Goal: Check status: Check status

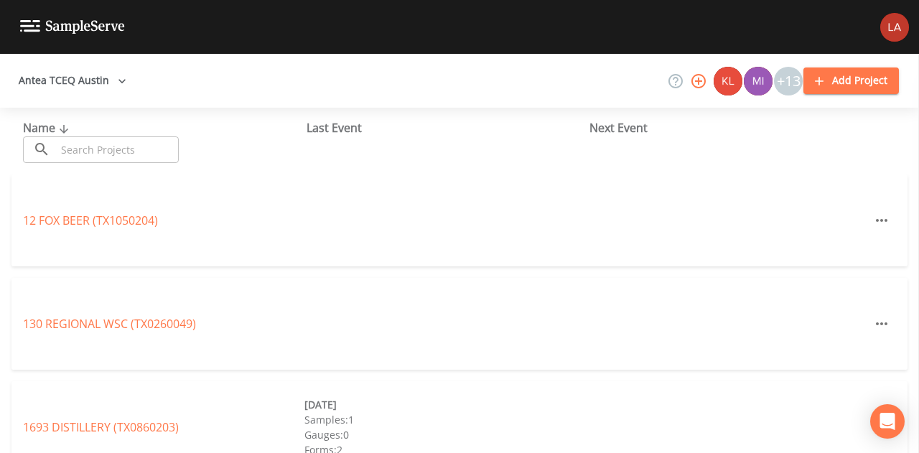
click at [100, 84] on button "Antea TCEQ Austin" at bounding box center [72, 80] width 119 height 27
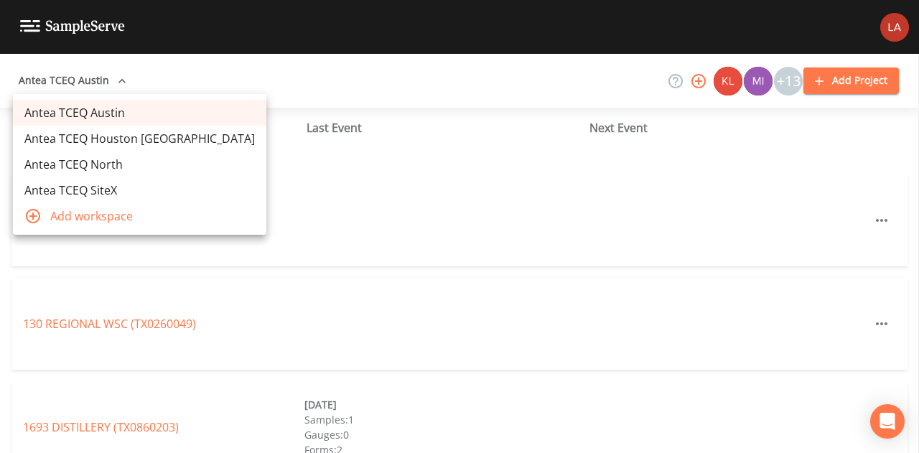
click at [95, 136] on link "Antea TCEQ Houston [GEOGRAPHIC_DATA]" at bounding box center [139, 139] width 253 height 26
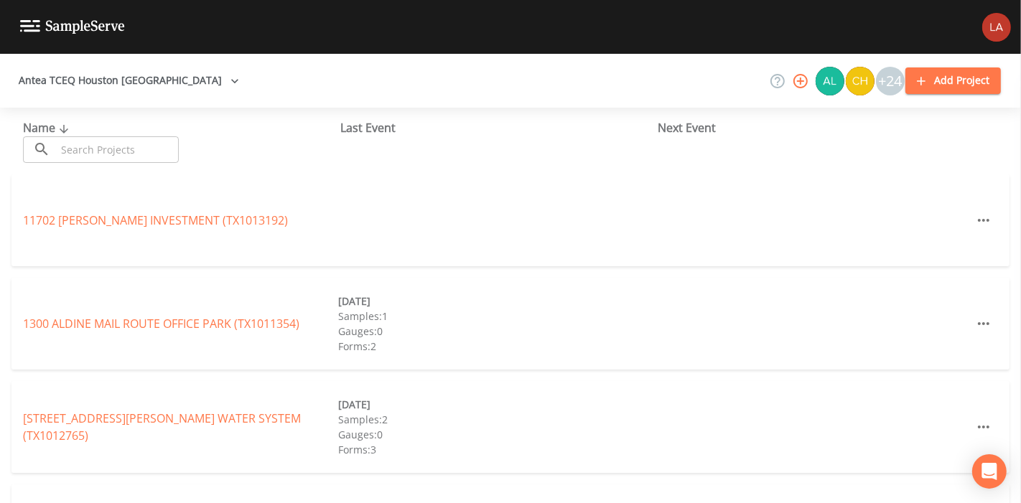
click at [156, 161] on input "text" at bounding box center [117, 149] width 123 height 27
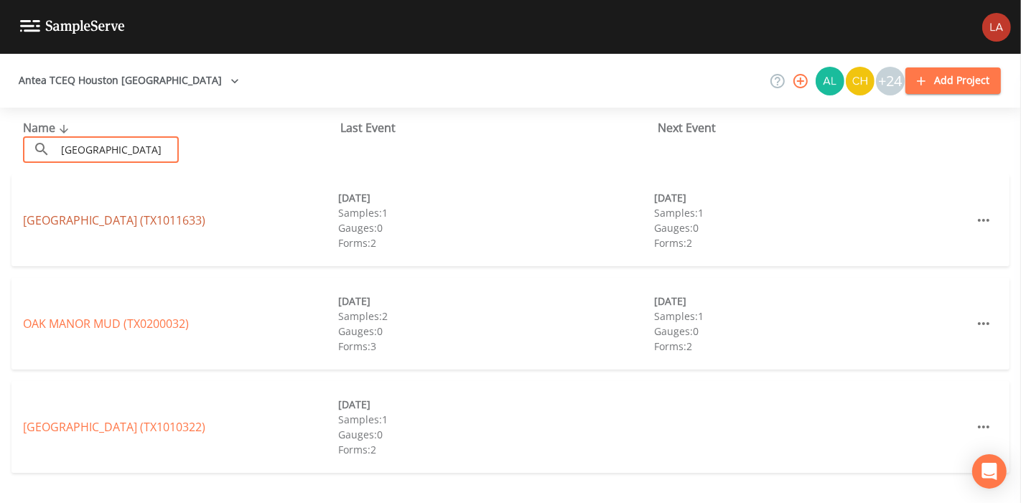
type input "[GEOGRAPHIC_DATA]"
click at [49, 224] on link "[GEOGRAPHIC_DATA] (TX1011633)" at bounding box center [114, 220] width 182 height 16
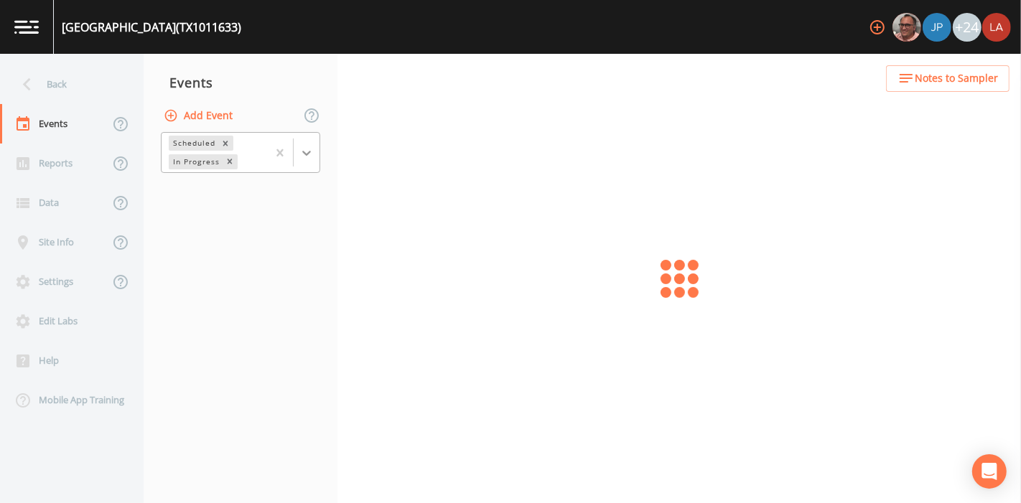
click at [305, 151] on icon at bounding box center [306, 153] width 14 height 14
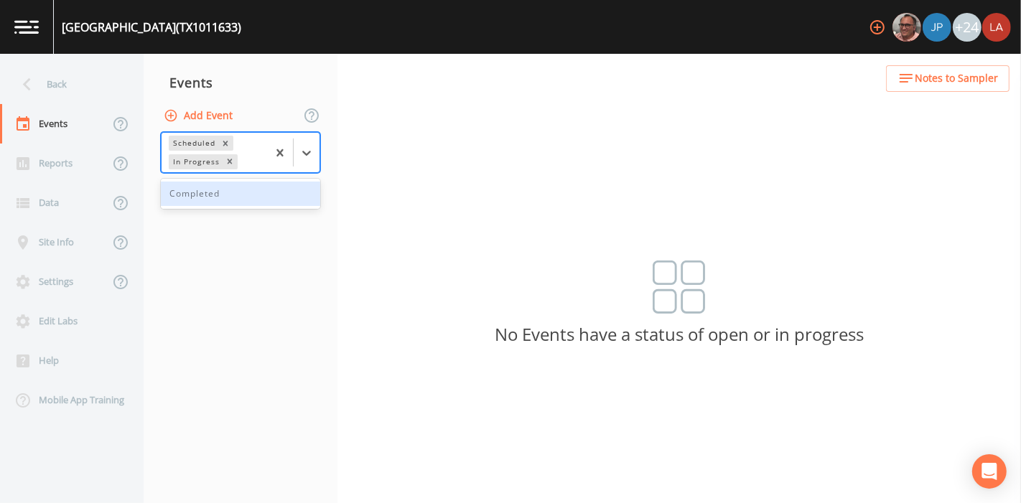
click at [224, 197] on div "Completed" at bounding box center [240, 194] width 159 height 24
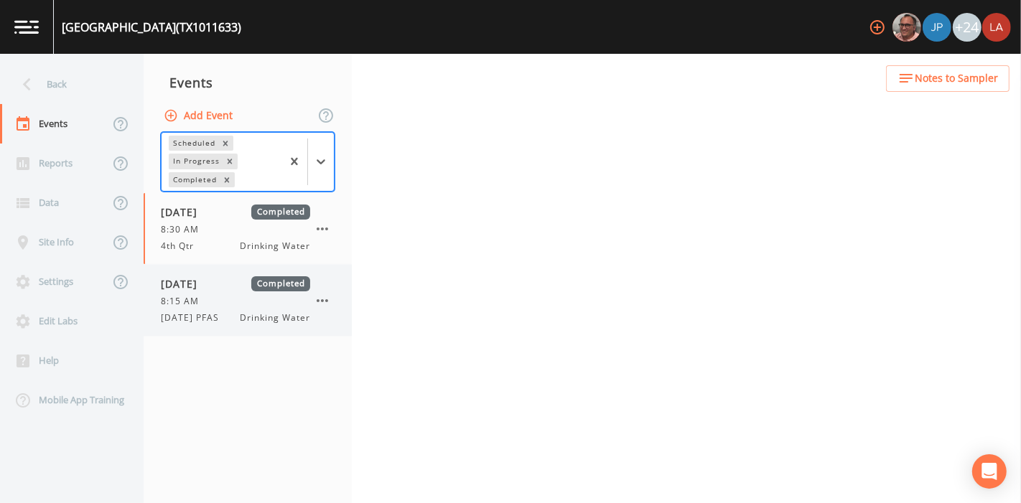
click at [207, 285] on span "[DATE]" at bounding box center [184, 283] width 47 height 15
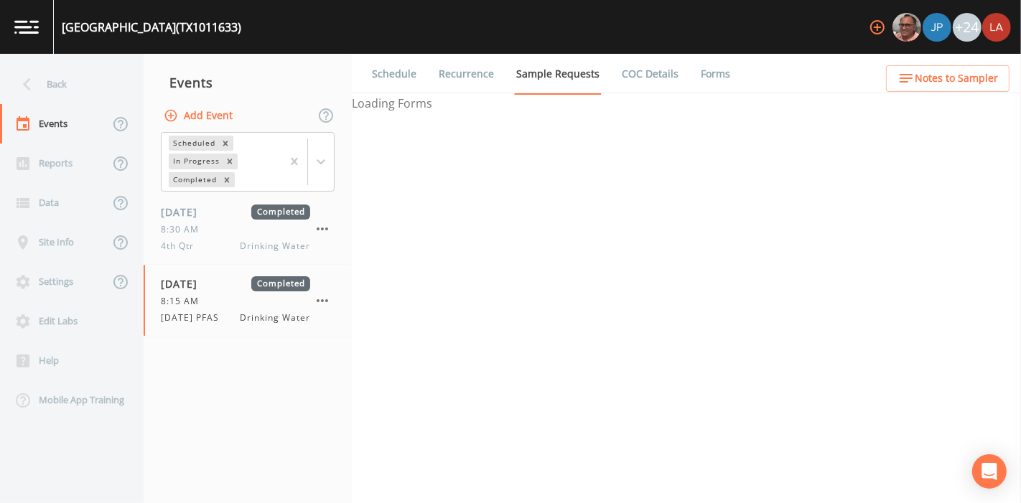
click at [698, 80] on link "Forms" at bounding box center [715, 74] width 34 height 40
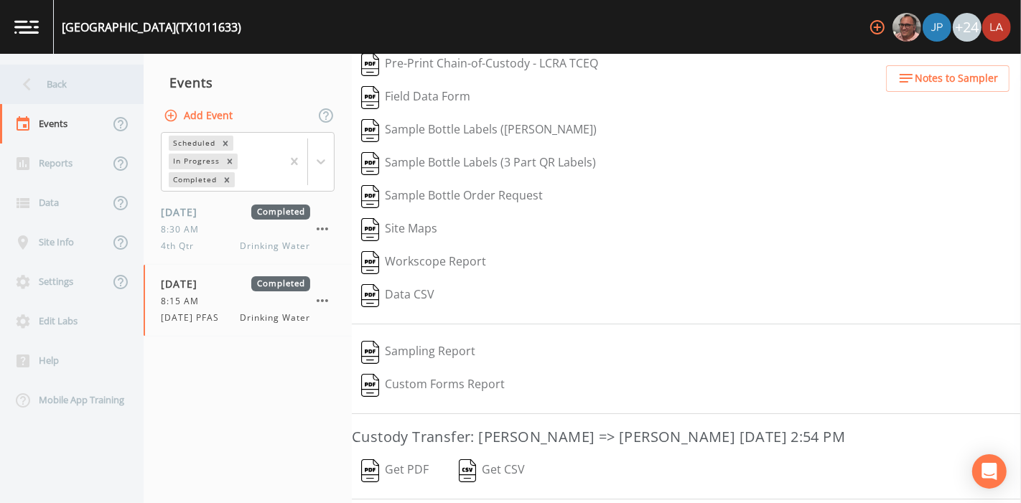
scroll to position [131, 0]
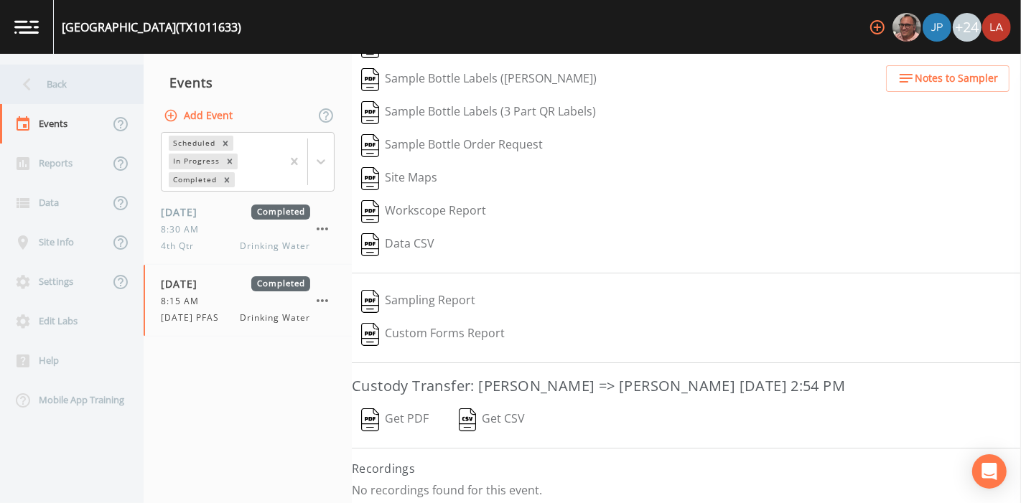
click at [60, 95] on div "Back" at bounding box center [64, 84] width 129 height 39
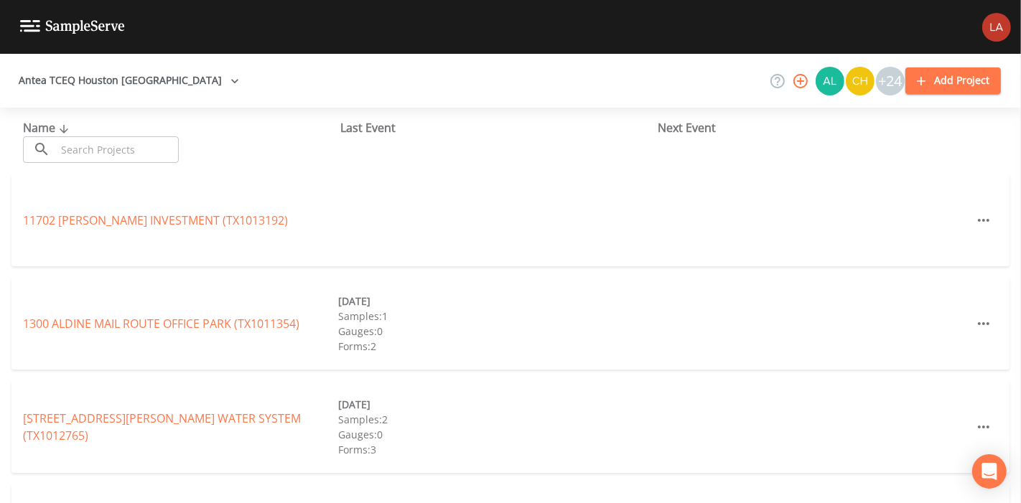
click at [131, 147] on input "text" at bounding box center [117, 149] width 123 height 27
click at [85, 151] on input "text" at bounding box center [117, 149] width 123 height 27
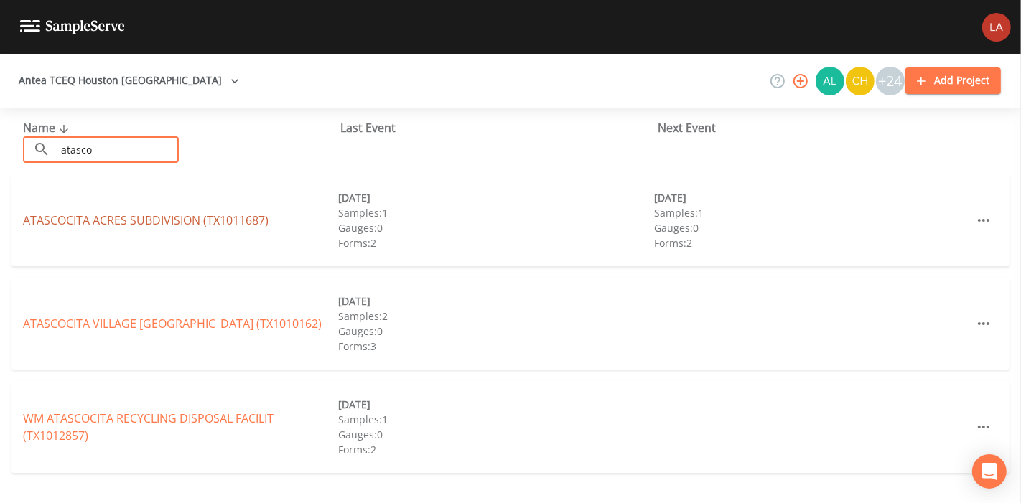
type input "atasco"
click at [72, 216] on link "ATASCOCITA ACRES SUBDIVISION (TX1011687)" at bounding box center [145, 220] width 245 height 16
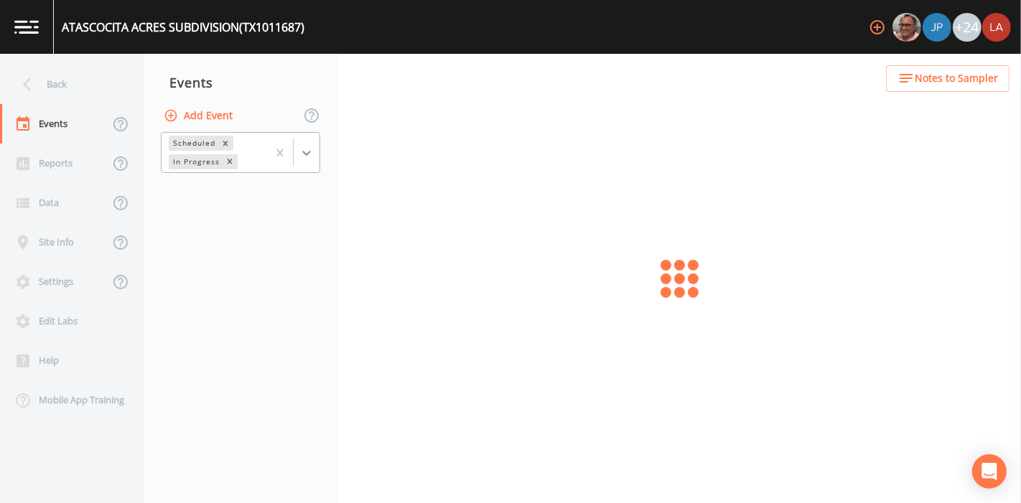
click at [312, 157] on icon at bounding box center [306, 153] width 14 height 14
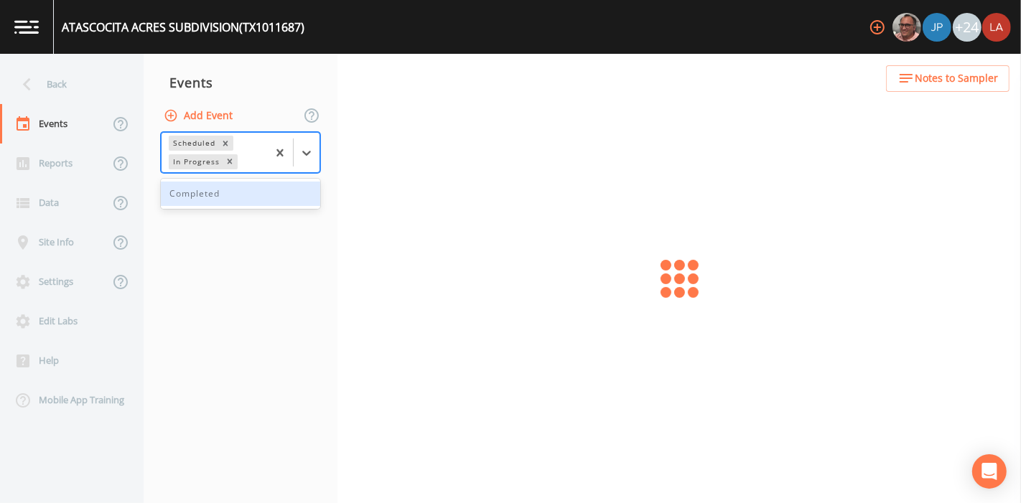
click at [208, 194] on div "Completed" at bounding box center [240, 194] width 159 height 24
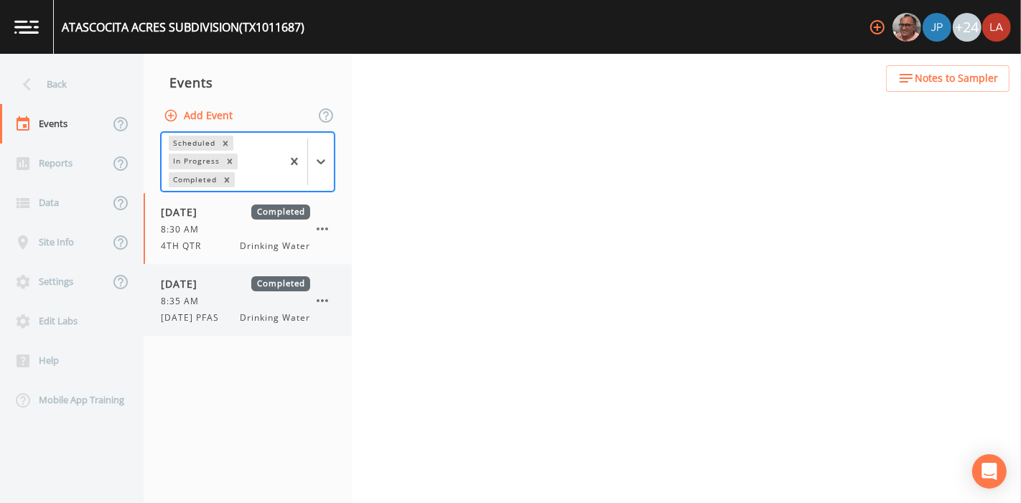
click at [242, 319] on span "Drinking Water" at bounding box center [275, 318] width 70 height 13
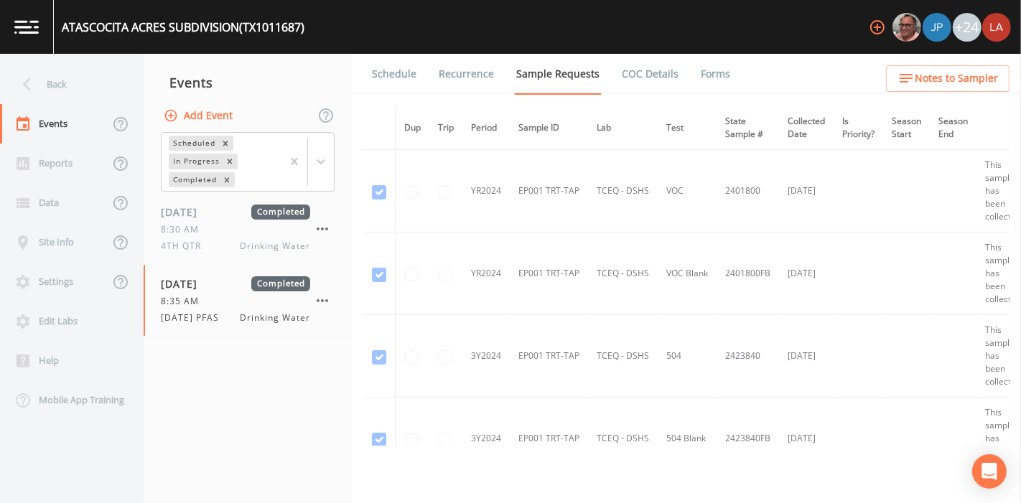
click at [706, 78] on link "Forms" at bounding box center [715, 74] width 34 height 40
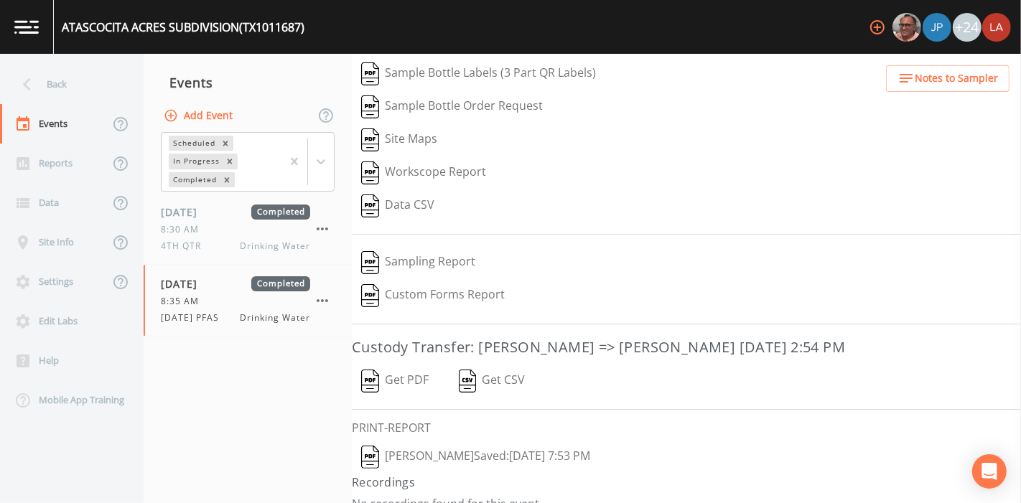
scroll to position [182, 0]
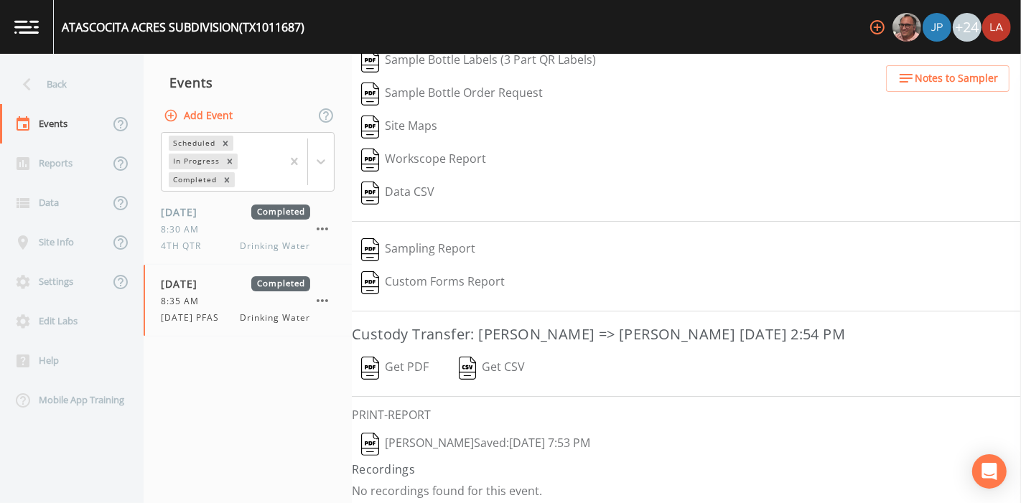
click at [459, 438] on button "[PERSON_NAME]  Saved: [DATE] 7:53 PM" at bounding box center [476, 444] width 248 height 33
click at [70, 79] on div "Back" at bounding box center [64, 84] width 129 height 39
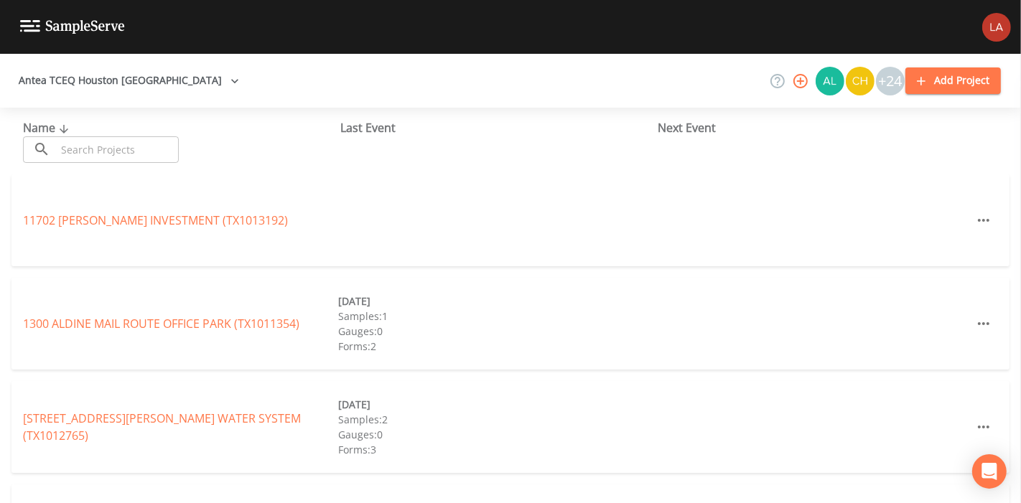
click at [113, 146] on input "text" at bounding box center [117, 149] width 123 height 27
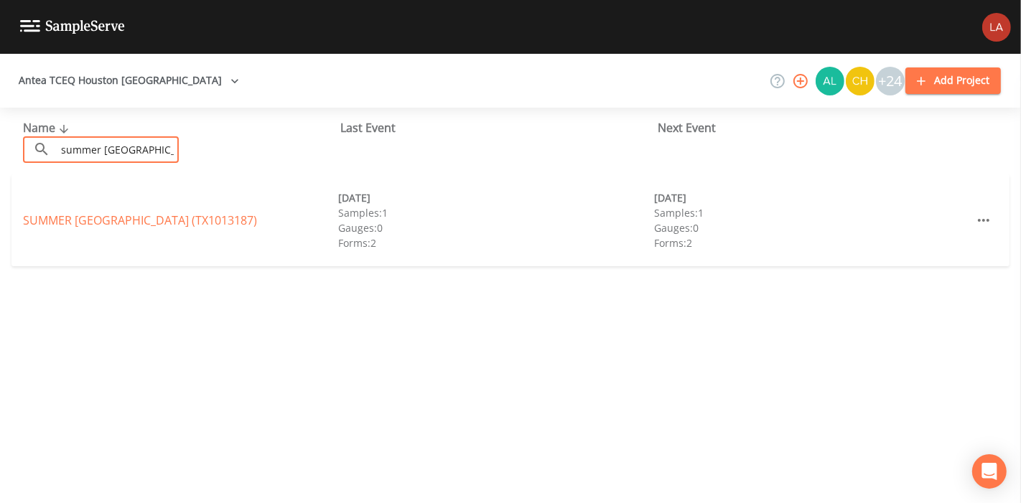
type input "summer [GEOGRAPHIC_DATA]"
click at [120, 233] on div "[GEOGRAPHIC_DATA] (TX1013187) [DATE] Samples: 1 Gauges: 0 Forms: 2 [DATE] Sampl…" at bounding box center [510, 220] width 998 height 92
click at [113, 224] on link "[GEOGRAPHIC_DATA] (TX1013187)" at bounding box center [140, 220] width 234 height 16
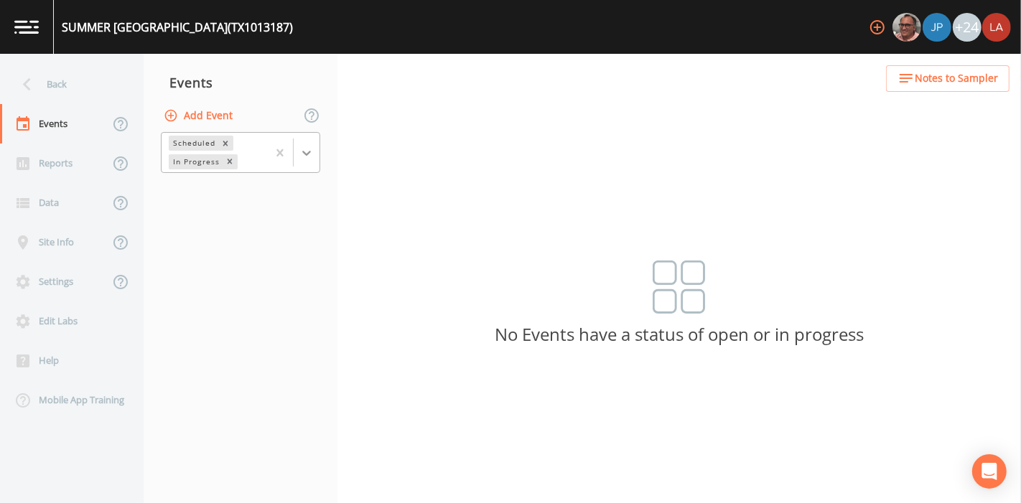
click at [304, 153] on icon at bounding box center [306, 153] width 9 height 5
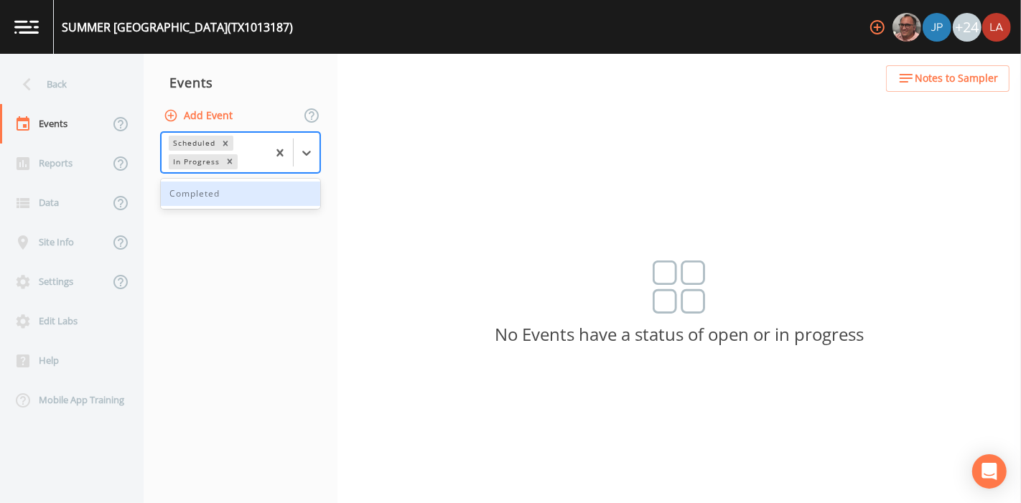
click at [228, 194] on div "Completed" at bounding box center [240, 194] width 159 height 24
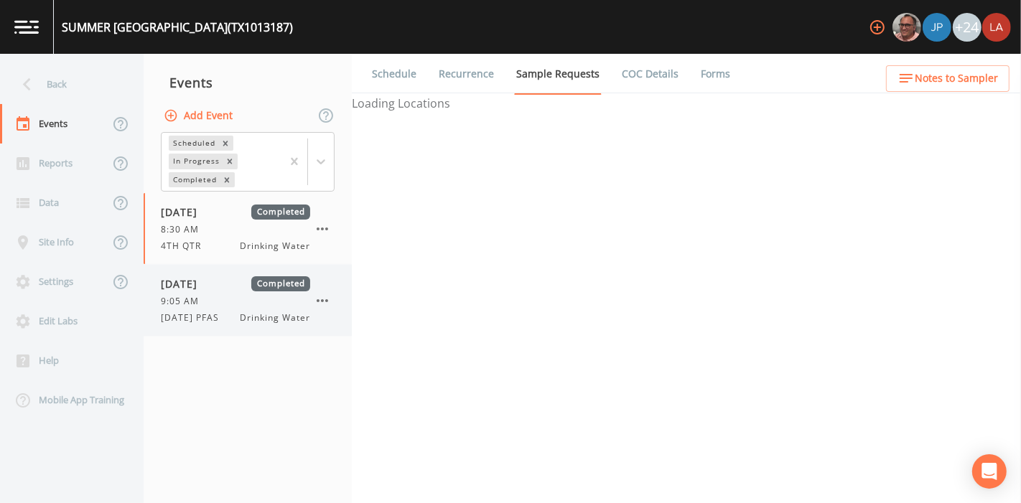
click at [218, 292] on div "[DATE] Completed 9:05 AM [DATE] PFAS Drinking Water" at bounding box center [235, 300] width 149 height 48
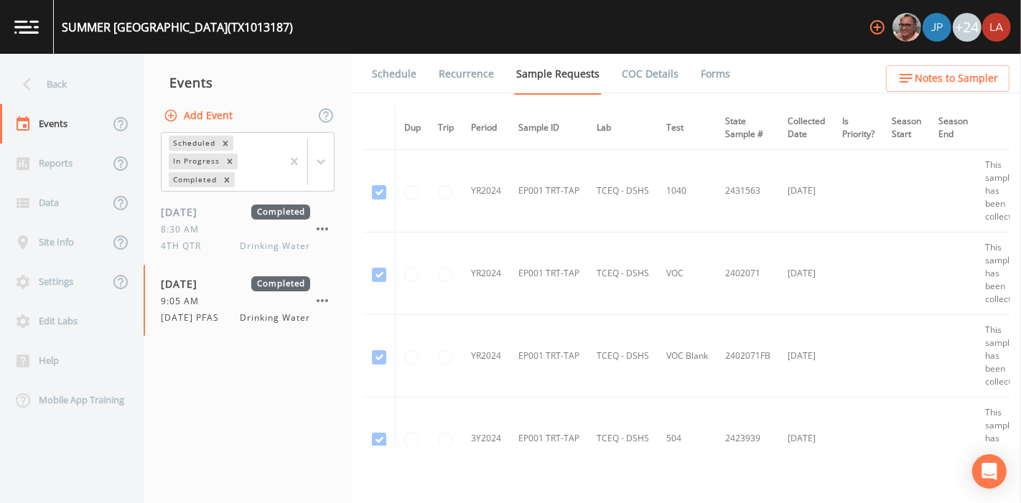
click at [709, 76] on link "Forms" at bounding box center [715, 74] width 34 height 40
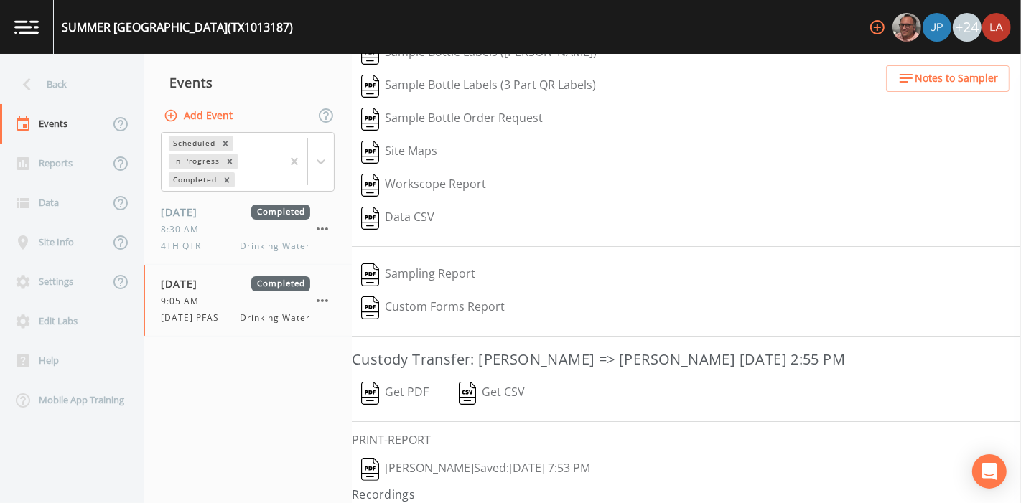
scroll to position [182, 0]
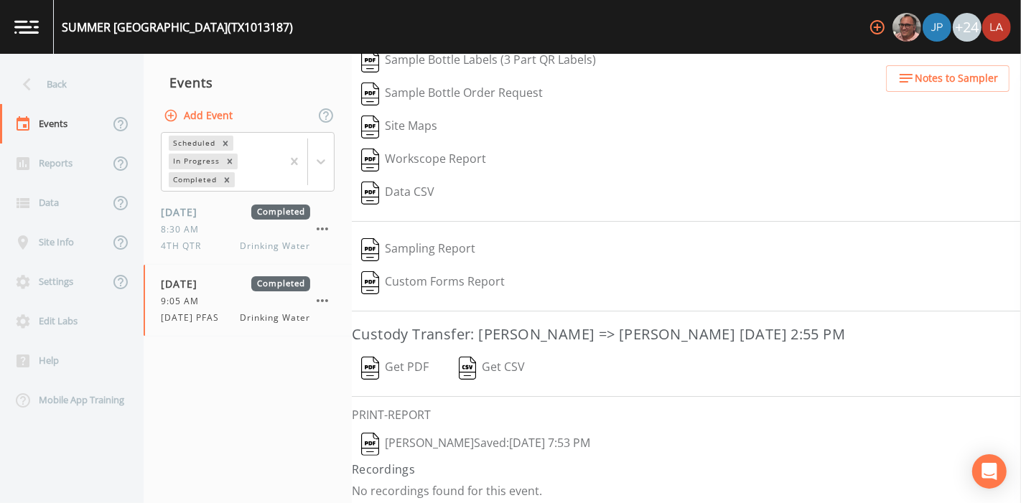
click at [454, 439] on button "[PERSON_NAME]  Saved: [DATE] 7:53 PM" at bounding box center [476, 444] width 248 height 33
click at [90, 88] on div "Back" at bounding box center [64, 84] width 129 height 39
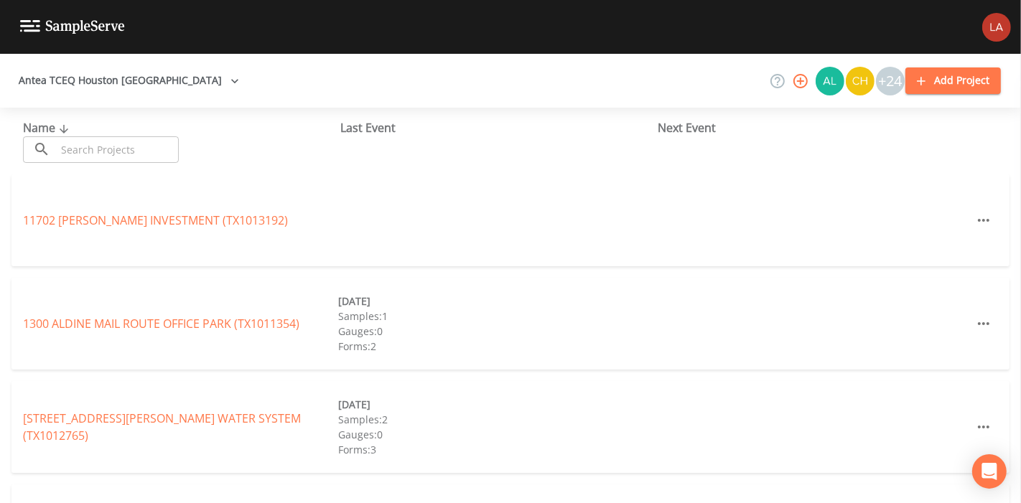
click at [108, 144] on input "text" at bounding box center [117, 149] width 123 height 27
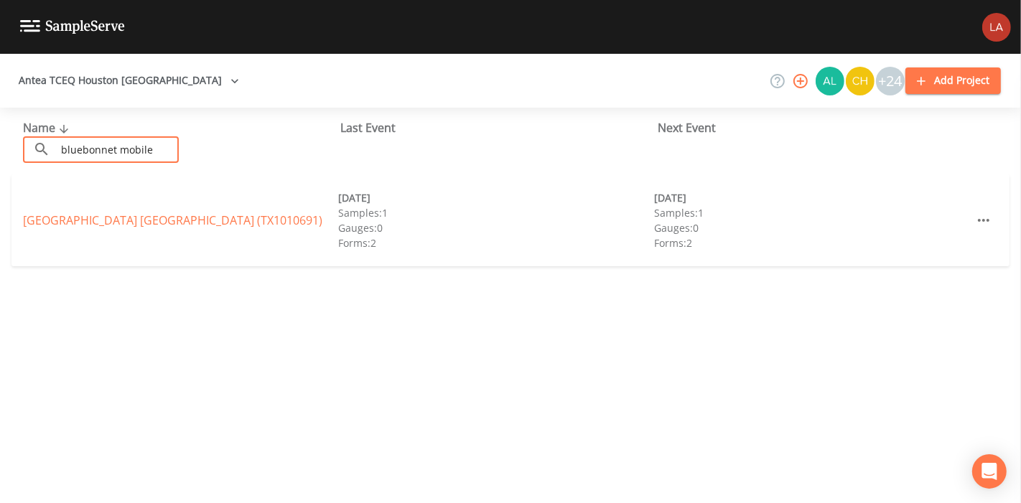
type input "bluebonnet mobile"
click at [45, 226] on link "[GEOGRAPHIC_DATA] (TX1010691)" at bounding box center [172, 220] width 299 height 16
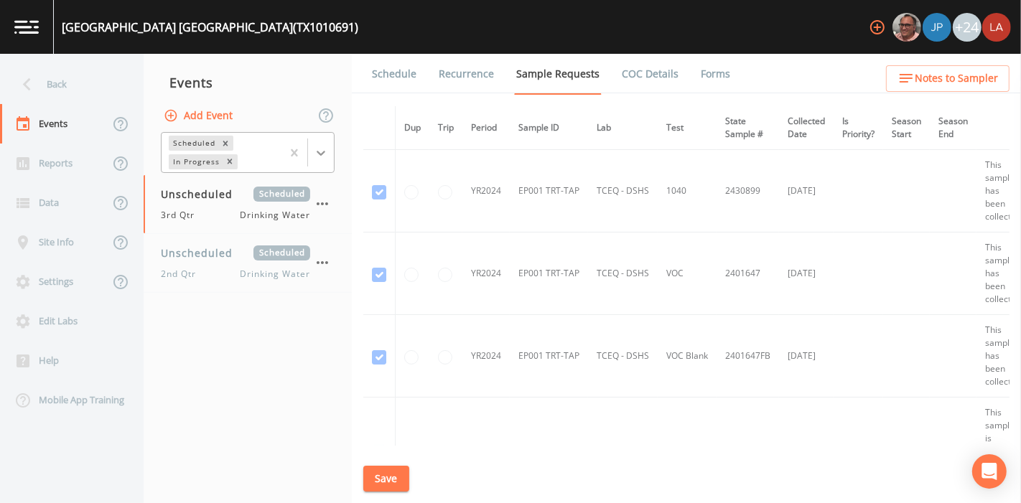
click at [322, 151] on icon at bounding box center [321, 153] width 14 height 14
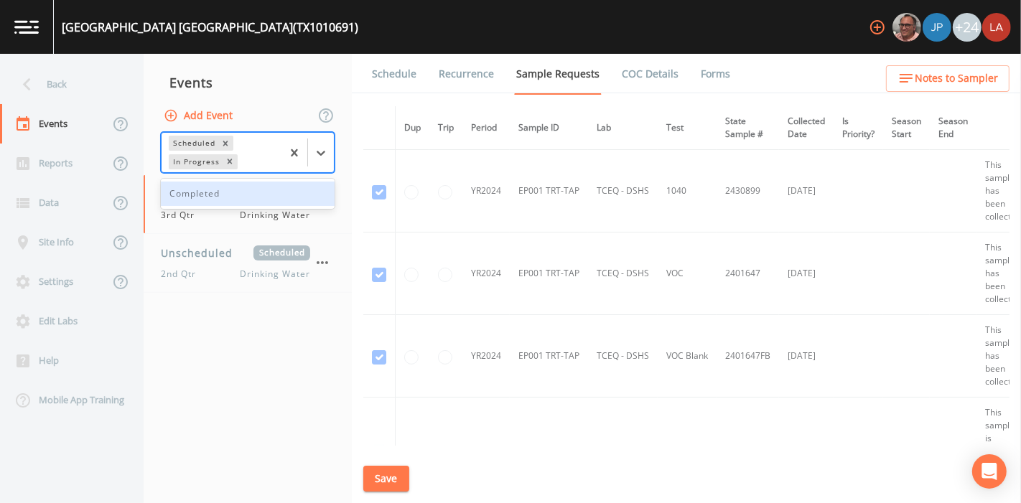
click at [202, 192] on div "Completed" at bounding box center [248, 194] width 174 height 24
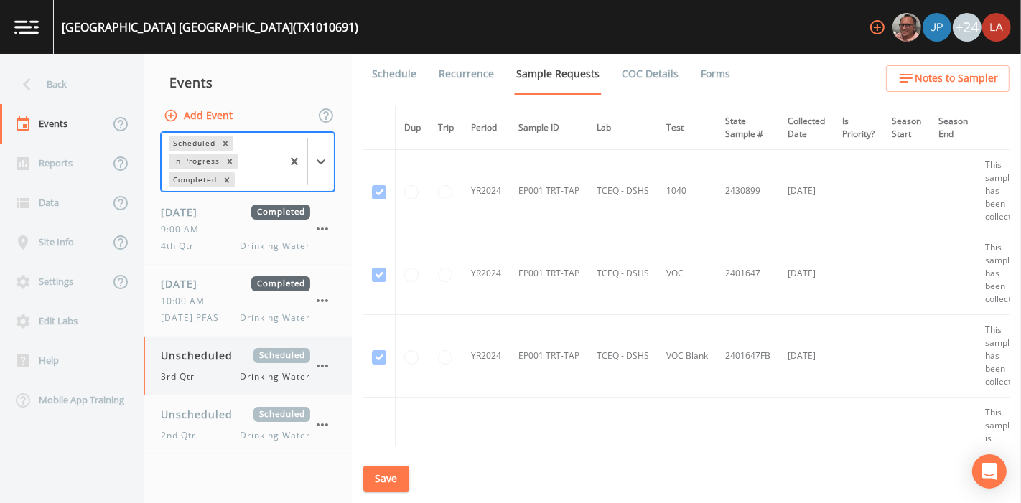
click at [217, 384] on div "Unscheduled Scheduled 3rd Qtr Drinking Water" at bounding box center [248, 366] width 208 height 58
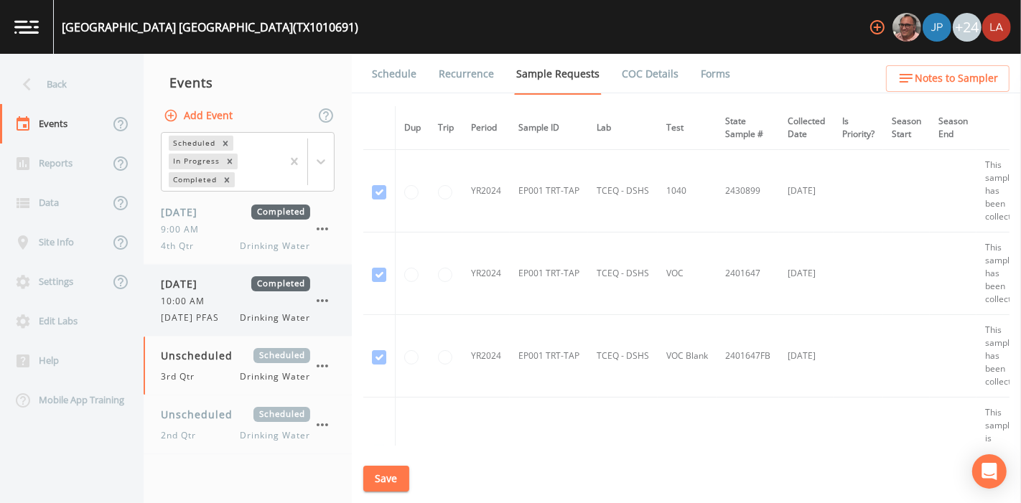
click at [197, 295] on span "10:00 AM" at bounding box center [187, 301] width 52 height 13
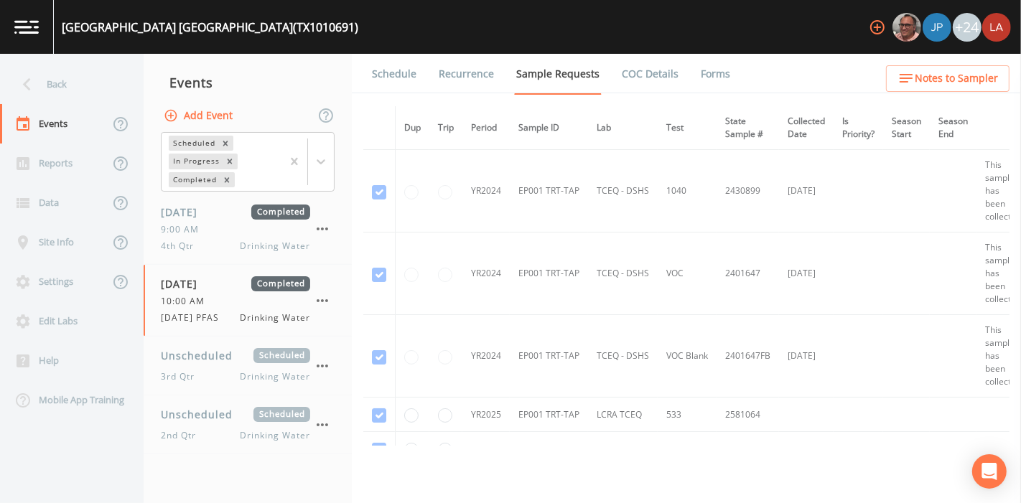
click at [708, 77] on link "Forms" at bounding box center [715, 74] width 34 height 40
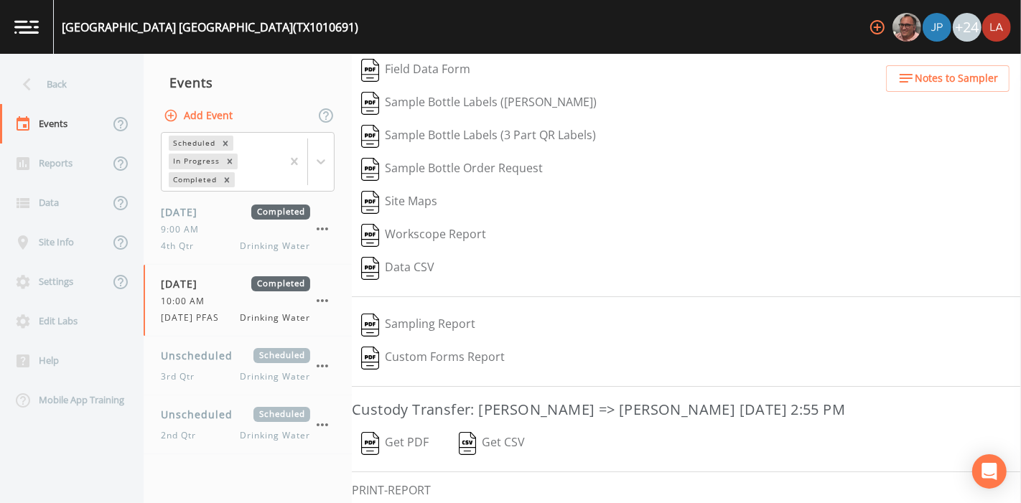
scroll to position [182, 0]
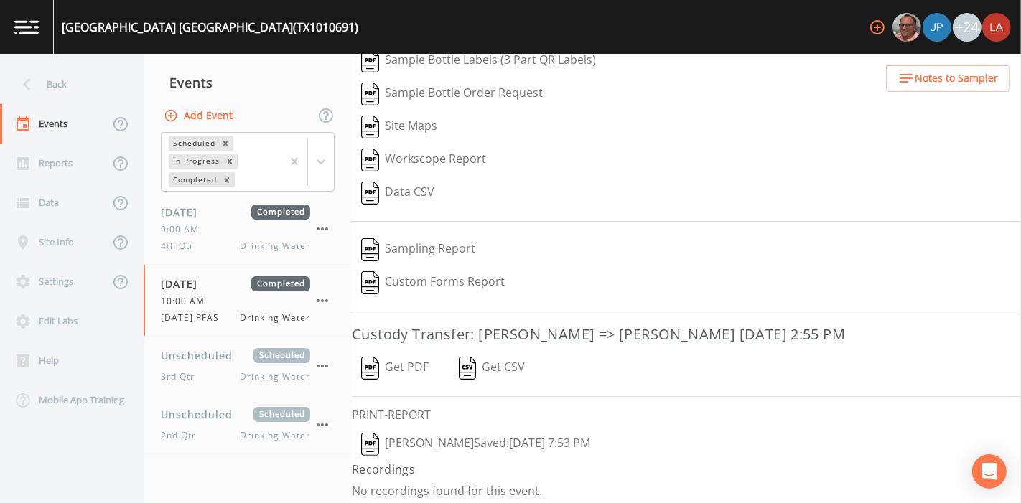
click at [441, 436] on button "[PERSON_NAME]  Saved: [DATE] 7:53 PM" at bounding box center [476, 444] width 248 height 33
click at [70, 75] on div "Back" at bounding box center [64, 84] width 129 height 39
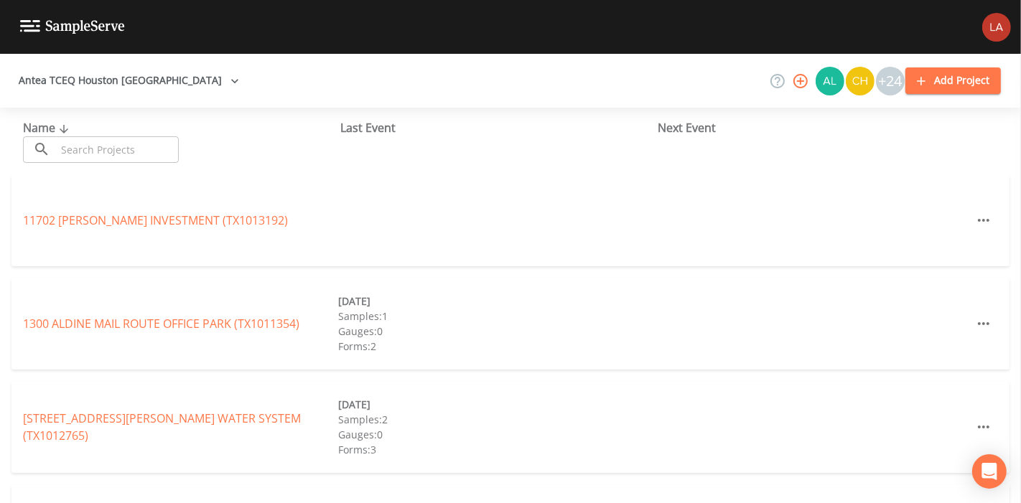
click at [116, 148] on input "text" at bounding box center [117, 149] width 123 height 27
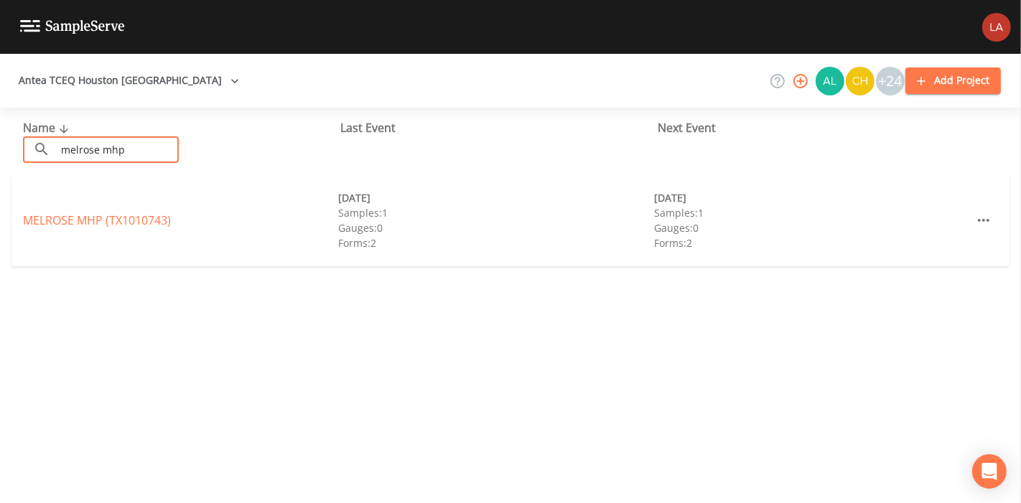
type input "melrose mhp"
click at [68, 228] on div "MELROSE MHP (TX1010743)" at bounding box center [180, 220] width 315 height 17
click at [100, 223] on link "MELROSE MHP (TX1010743)" at bounding box center [97, 220] width 148 height 16
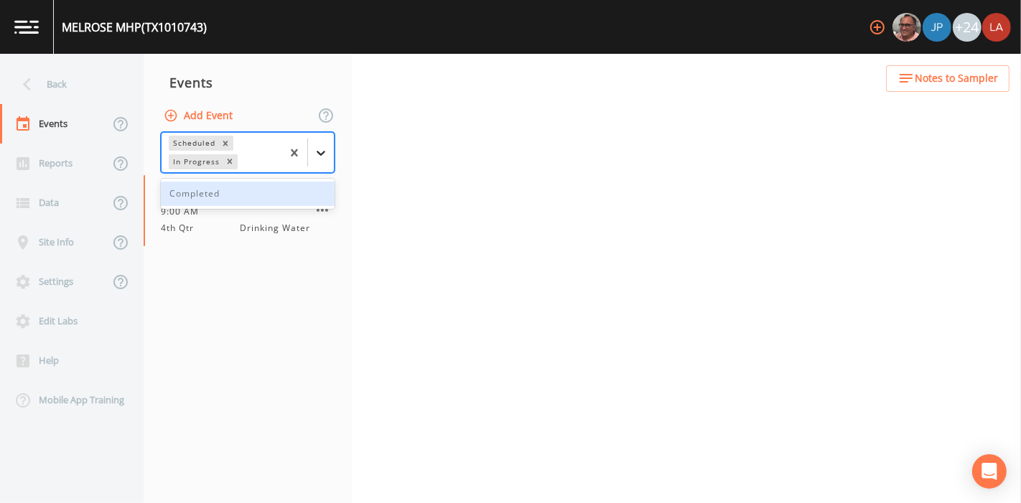
click at [321, 156] on icon at bounding box center [321, 153] width 14 height 14
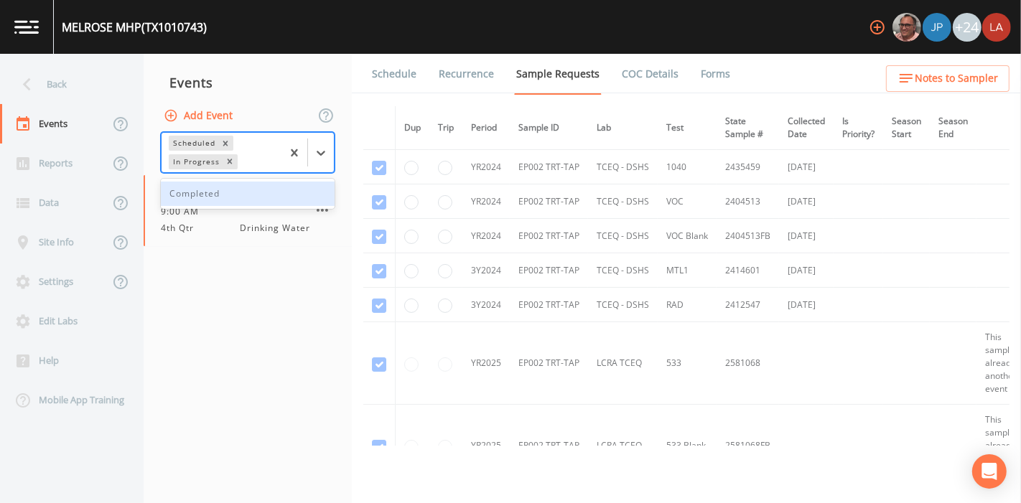
click at [197, 194] on div "Completed" at bounding box center [248, 194] width 174 height 24
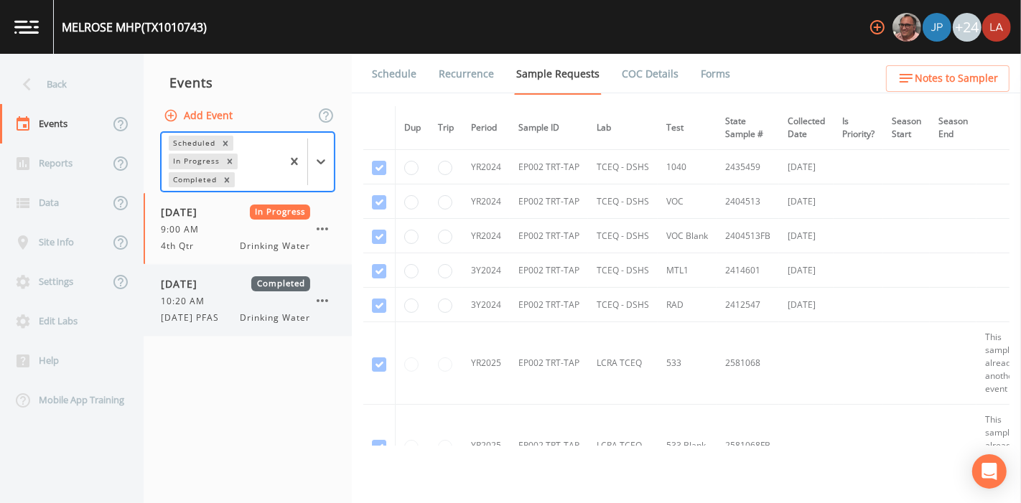
click at [207, 304] on span "10:20 AM" at bounding box center [187, 301] width 52 height 13
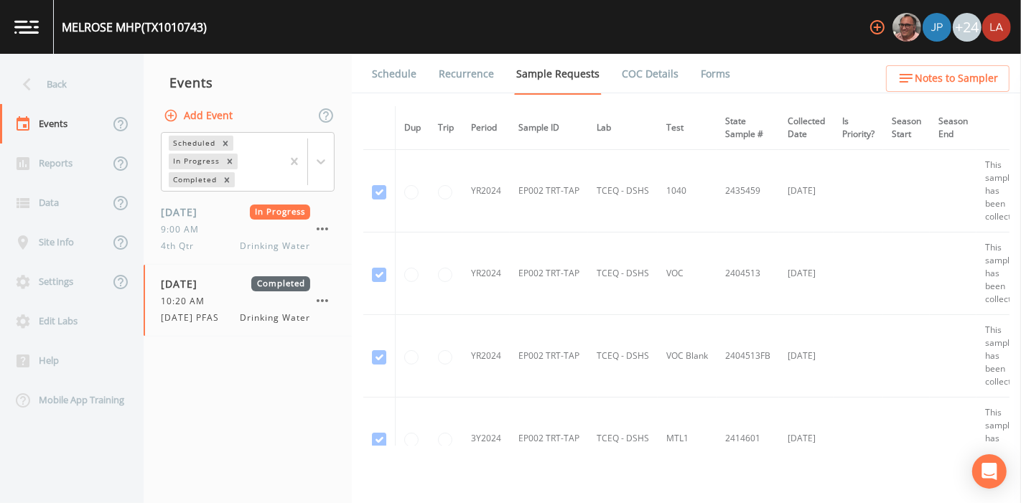
click at [698, 74] on link "Forms" at bounding box center [715, 74] width 34 height 40
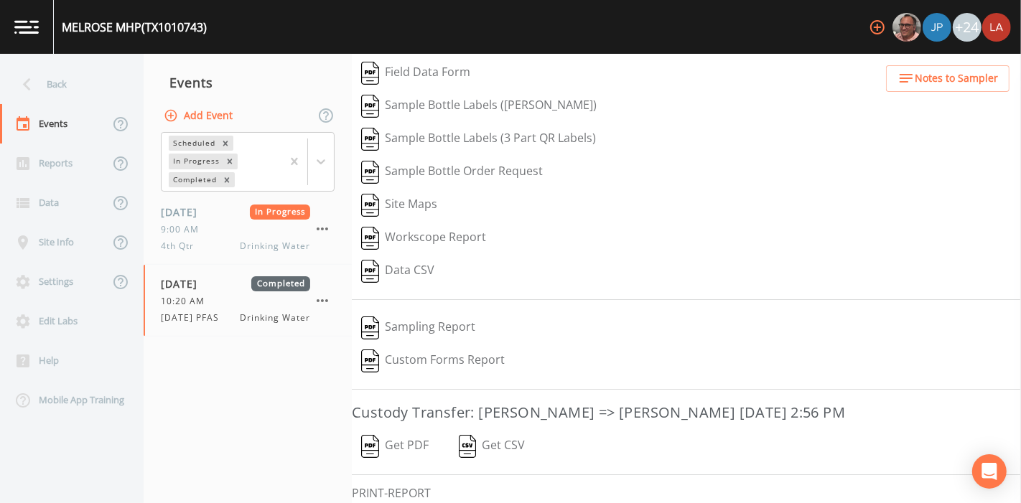
scroll to position [182, 0]
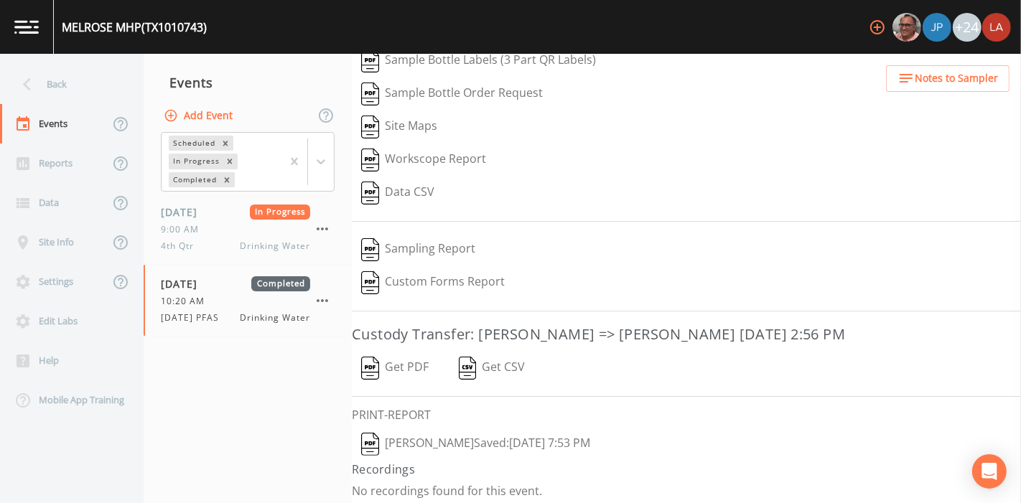
click at [445, 444] on button "[PERSON_NAME]  Saved: [DATE] 7:53 PM" at bounding box center [476, 444] width 248 height 33
click at [61, 79] on div "Back" at bounding box center [64, 84] width 129 height 39
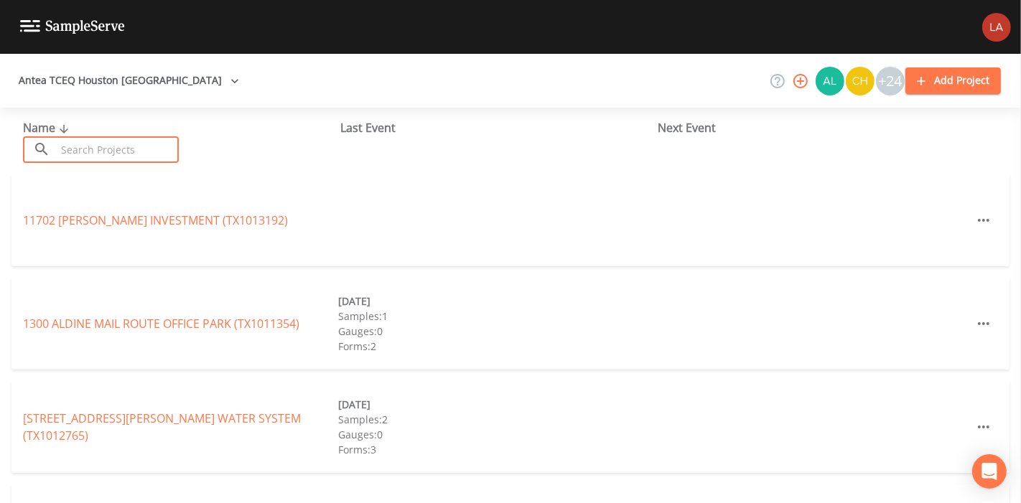
click at [108, 148] on input "text" at bounding box center [117, 149] width 123 height 27
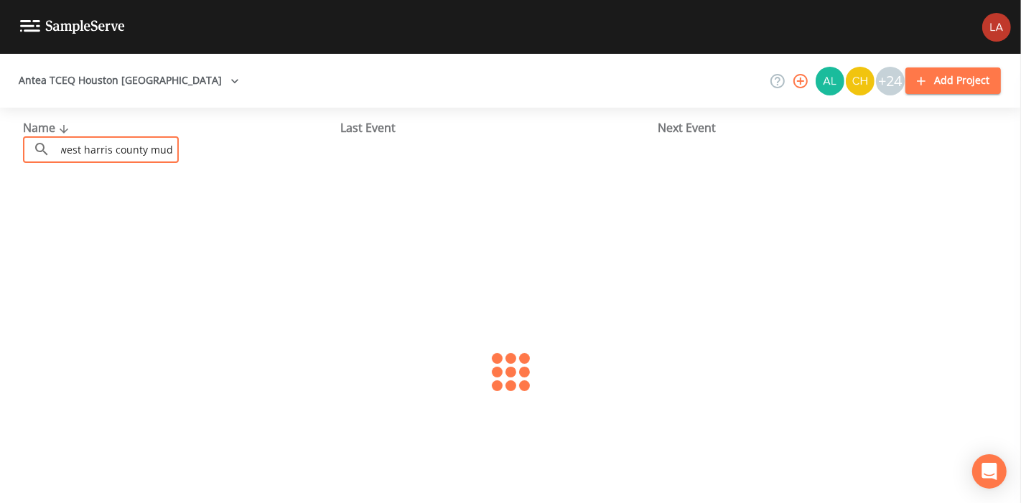
scroll to position [0, 34]
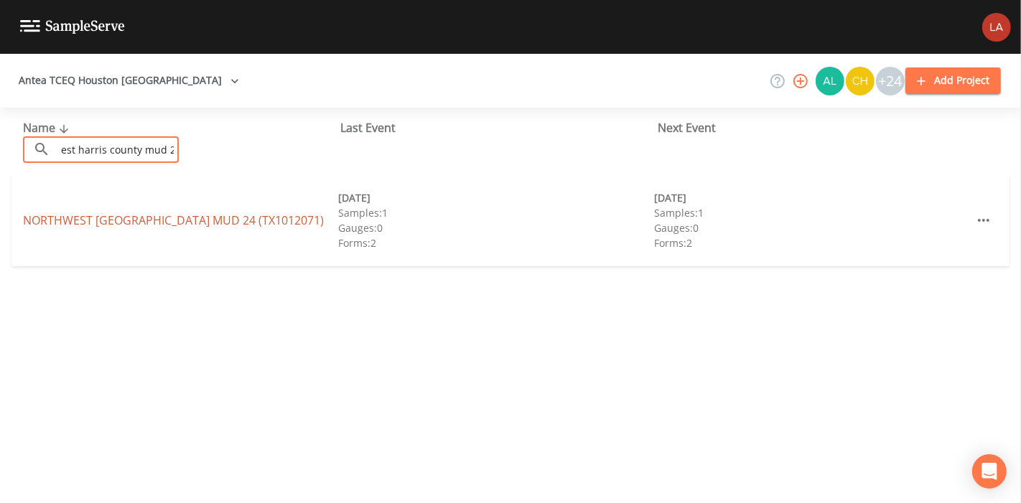
type input "northwest harris county mud 24"
click at [63, 220] on link "[GEOGRAPHIC_DATA] 24 (TX1012071)" at bounding box center [173, 220] width 301 height 16
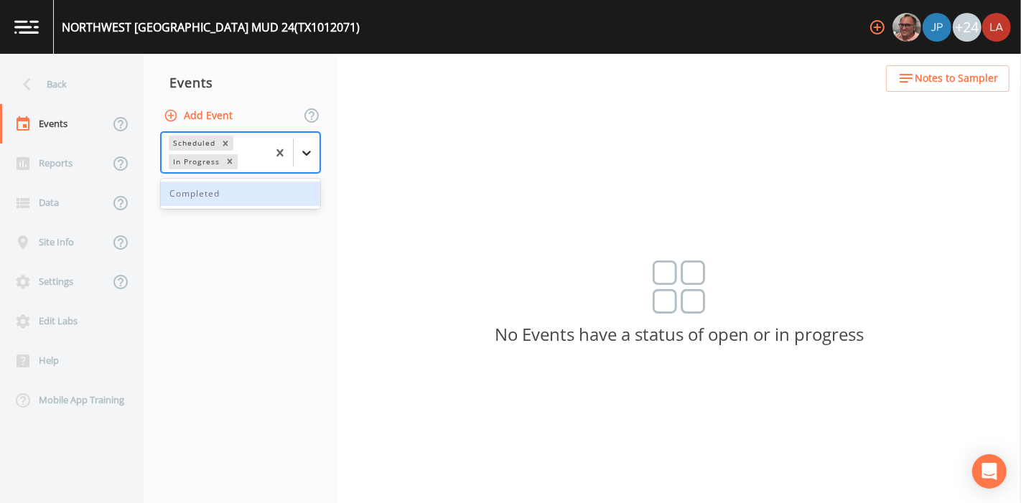
click at [312, 156] on icon at bounding box center [306, 153] width 14 height 14
click at [235, 192] on div "Completed" at bounding box center [240, 194] width 159 height 24
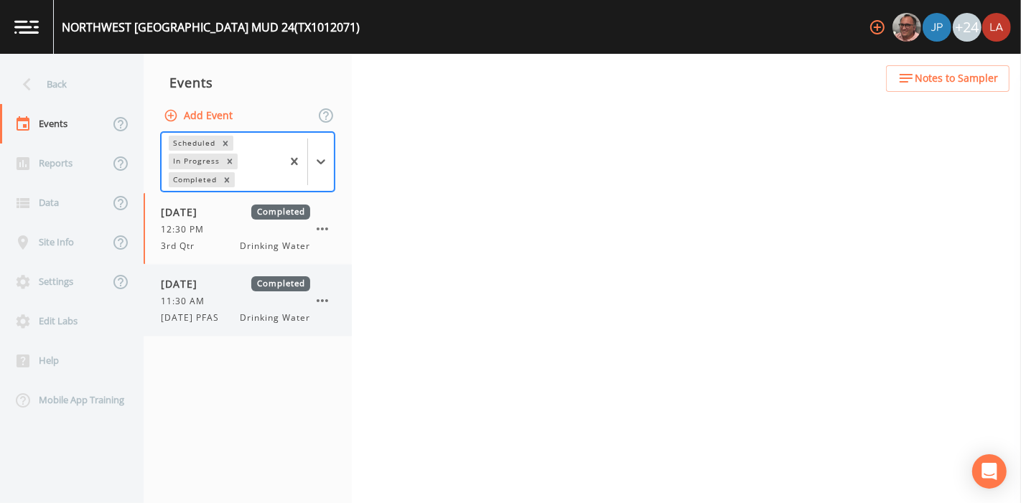
click at [201, 309] on div "[DATE] Completed 11:30 AM [DATE] PFAS Drinking Water" at bounding box center [235, 300] width 149 height 48
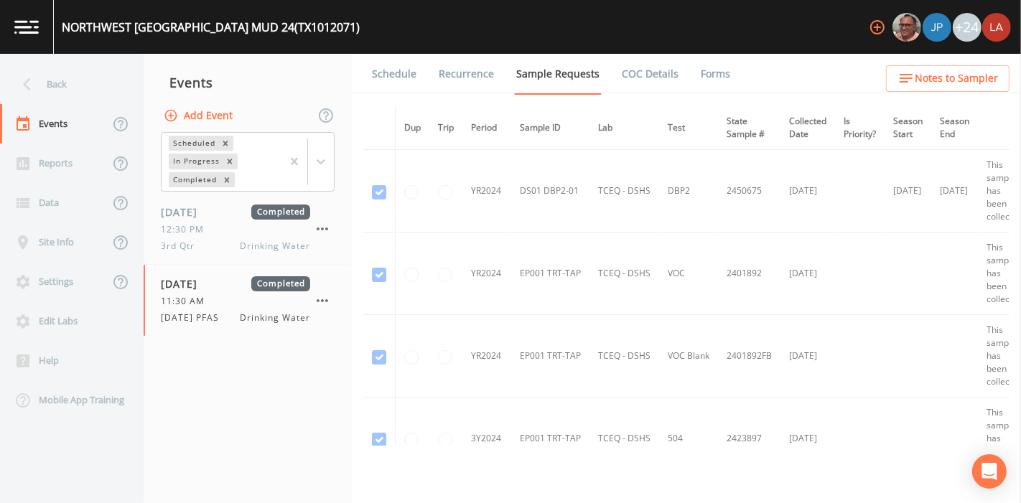
click at [713, 78] on link "Forms" at bounding box center [715, 74] width 34 height 40
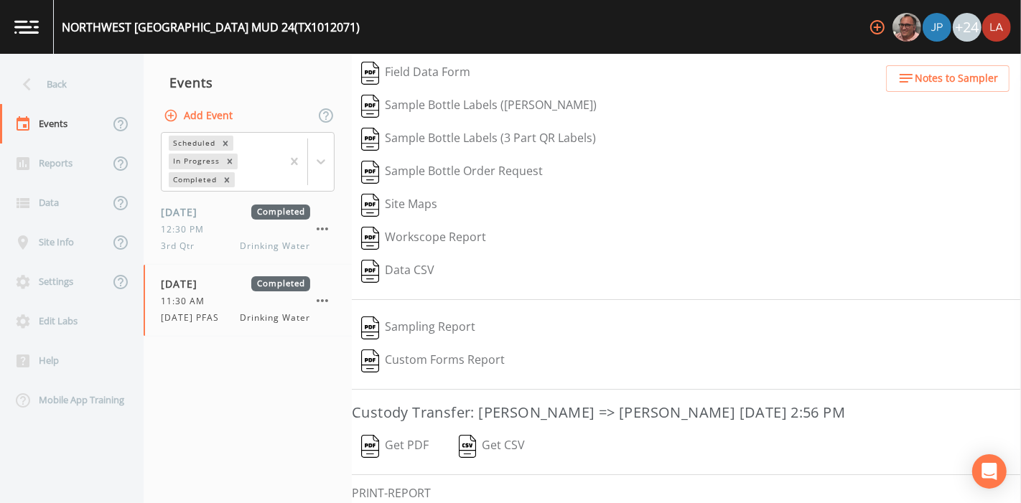
scroll to position [182, 0]
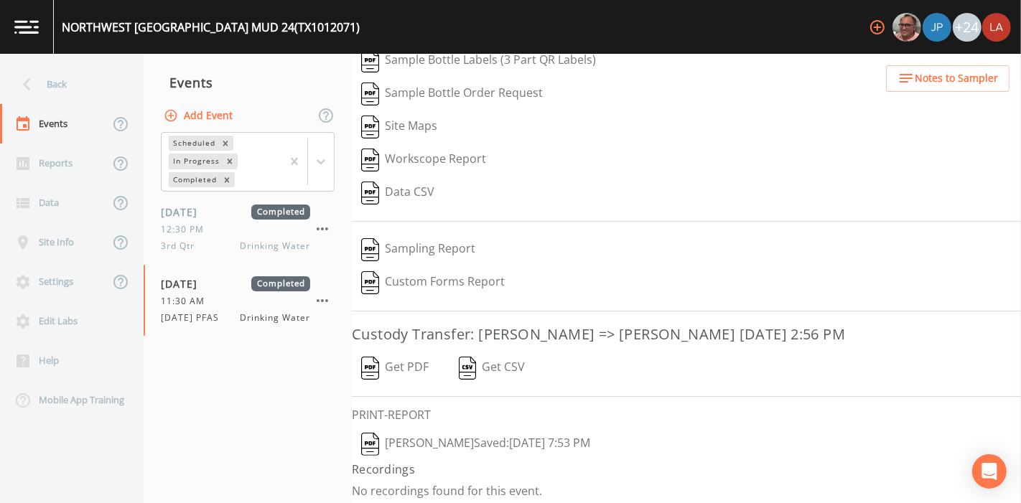
click at [443, 439] on button "[PERSON_NAME]  Saved: [DATE] 7:53 PM" at bounding box center [476, 444] width 248 height 33
click at [66, 79] on div "Back" at bounding box center [64, 84] width 129 height 39
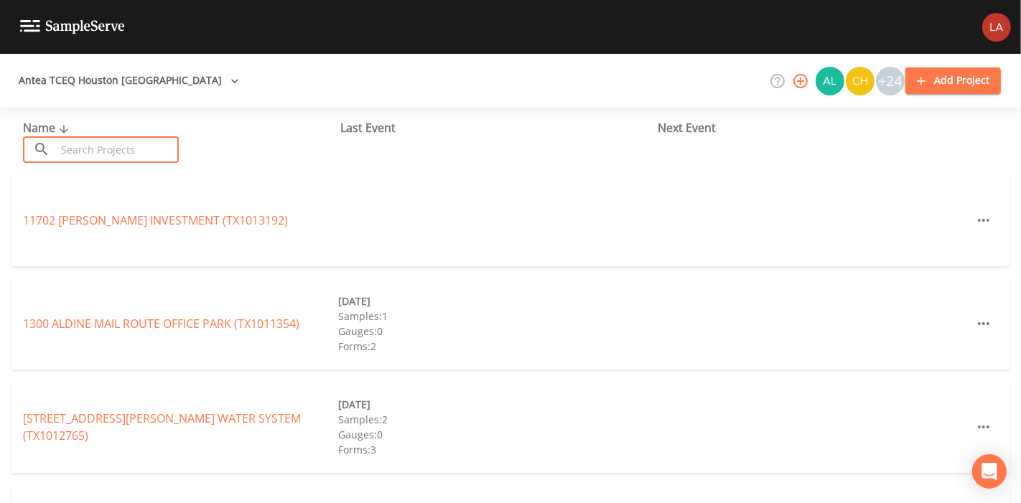
click at [96, 150] on input "text" at bounding box center [117, 149] width 123 height 27
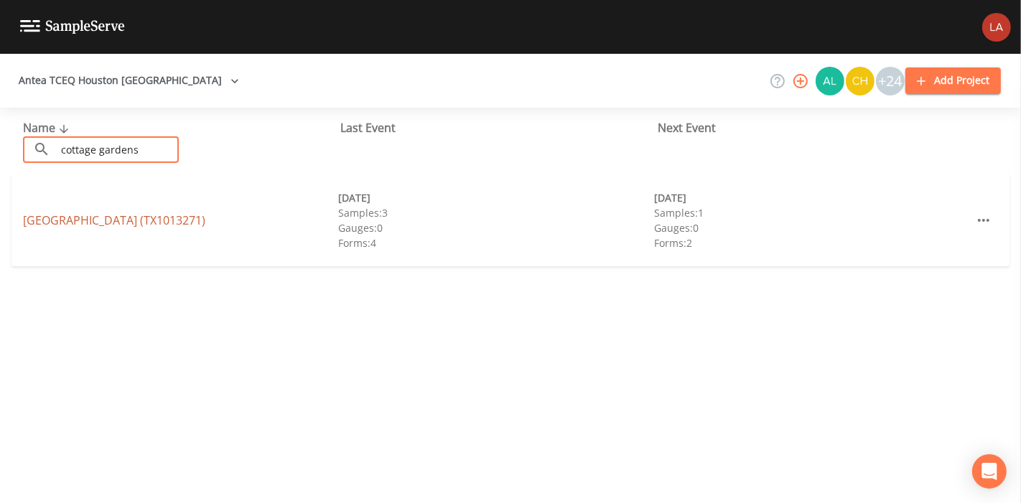
type input "cottage gardens"
click at [67, 223] on link "[GEOGRAPHIC_DATA] (TX1013271)" at bounding box center [114, 220] width 182 height 16
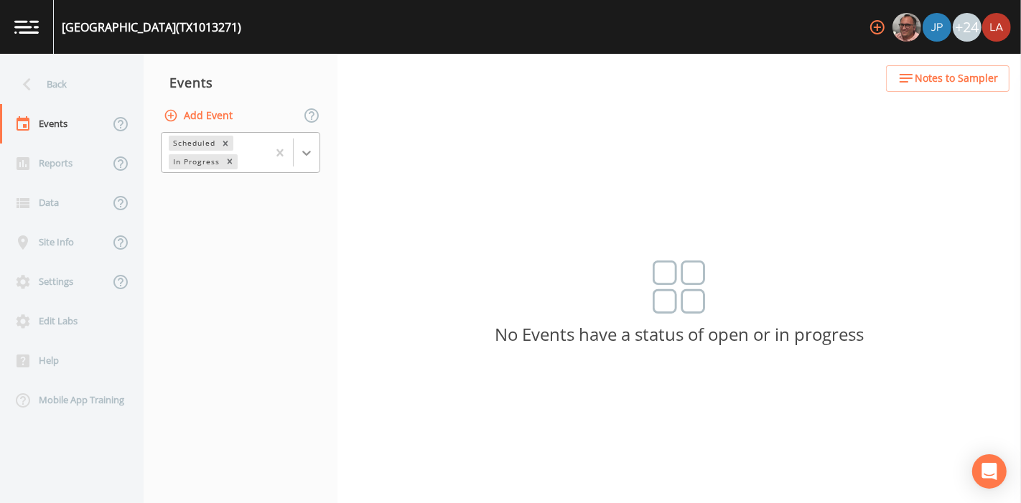
click at [312, 159] on icon at bounding box center [306, 153] width 14 height 14
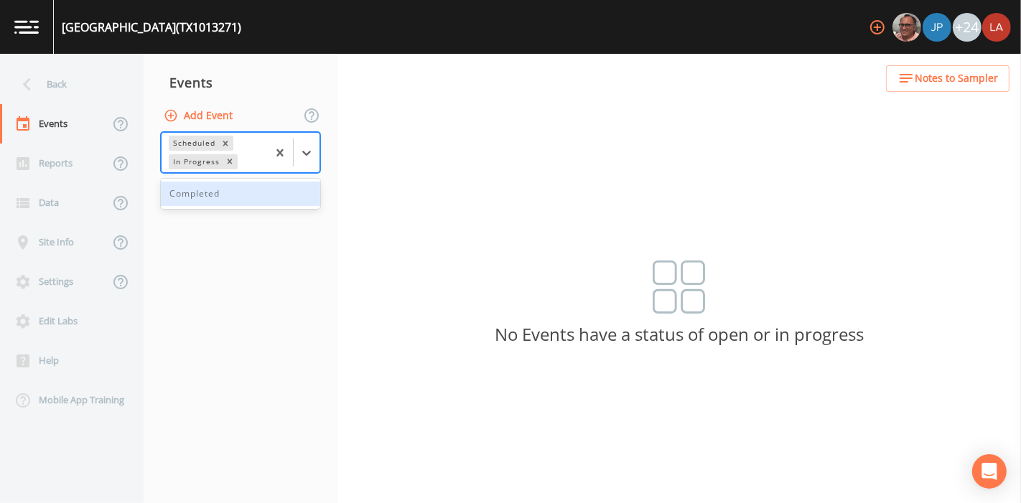
click at [217, 196] on div "Completed" at bounding box center [240, 194] width 159 height 24
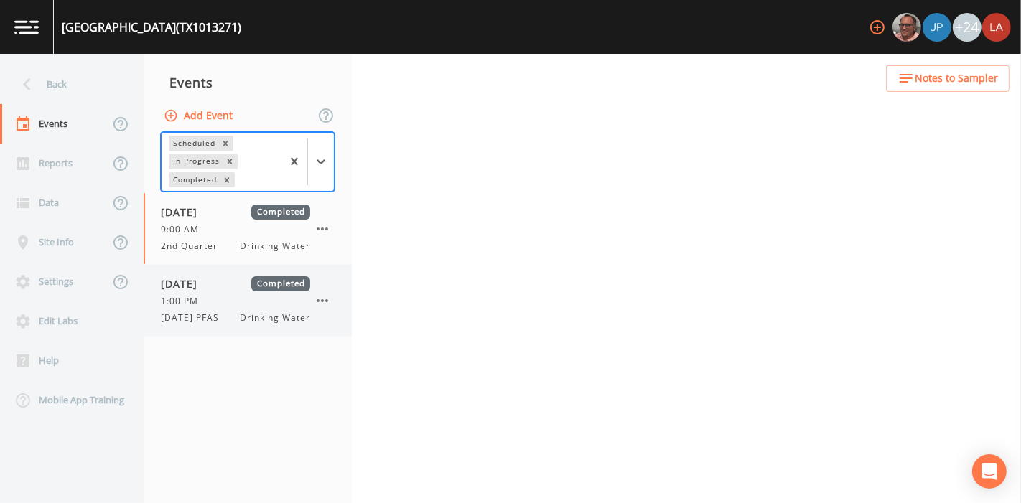
click at [198, 299] on span "1:00 PM" at bounding box center [184, 301] width 46 height 13
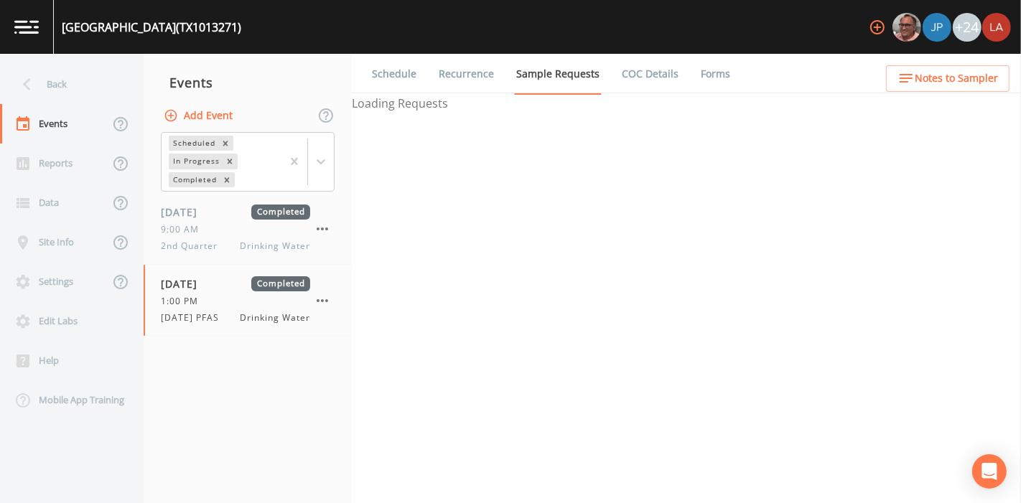
click at [698, 74] on link "Forms" at bounding box center [715, 74] width 34 height 40
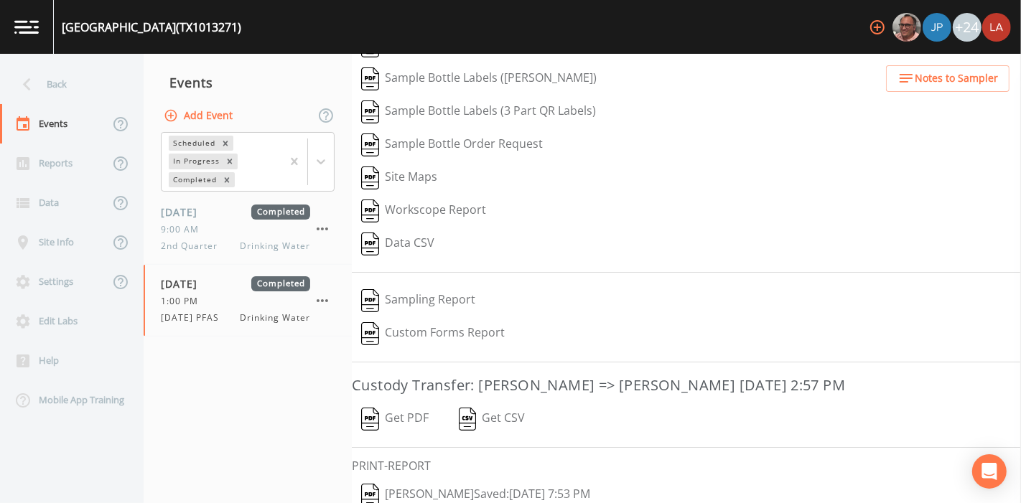
scroll to position [182, 0]
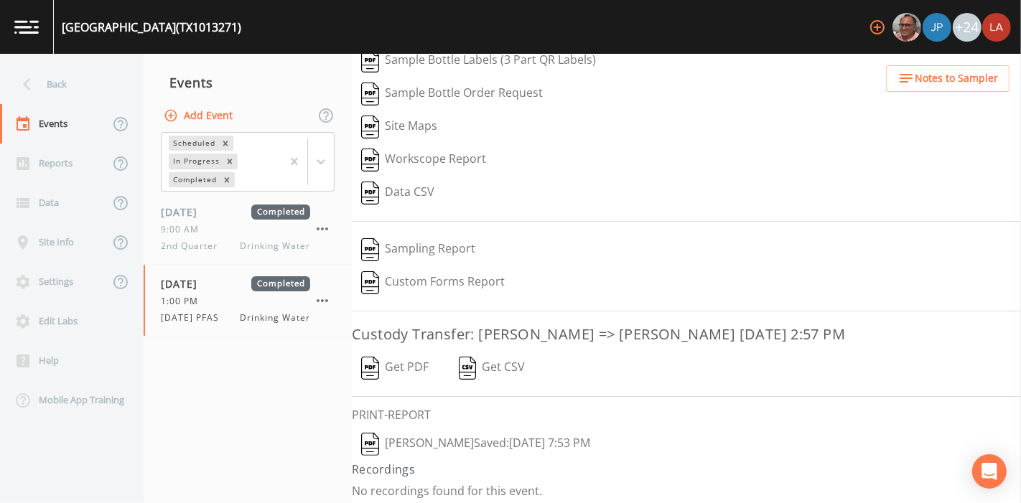
click at [440, 441] on button "[PERSON_NAME]  Saved: [DATE] 7:53 PM" at bounding box center [476, 444] width 248 height 33
click at [67, 77] on div "Back" at bounding box center [64, 84] width 129 height 39
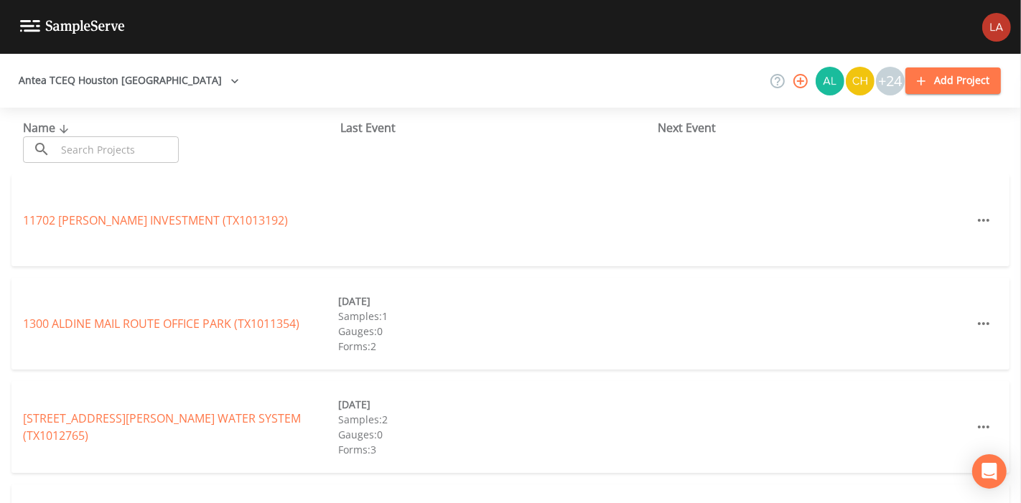
click at [158, 157] on input "text" at bounding box center [117, 149] width 123 height 27
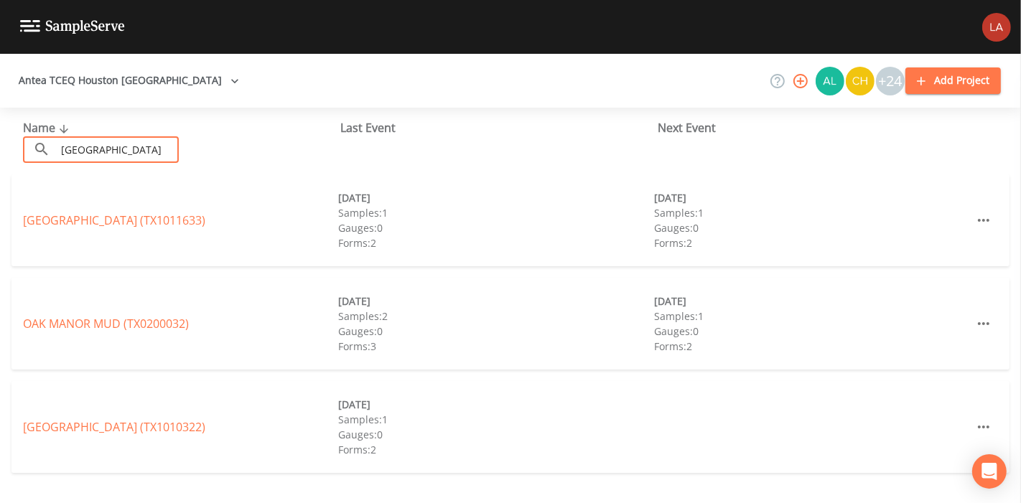
type input "[GEOGRAPHIC_DATA]"
click at [57, 227] on link "[GEOGRAPHIC_DATA] (TX1011633)" at bounding box center [114, 220] width 182 height 16
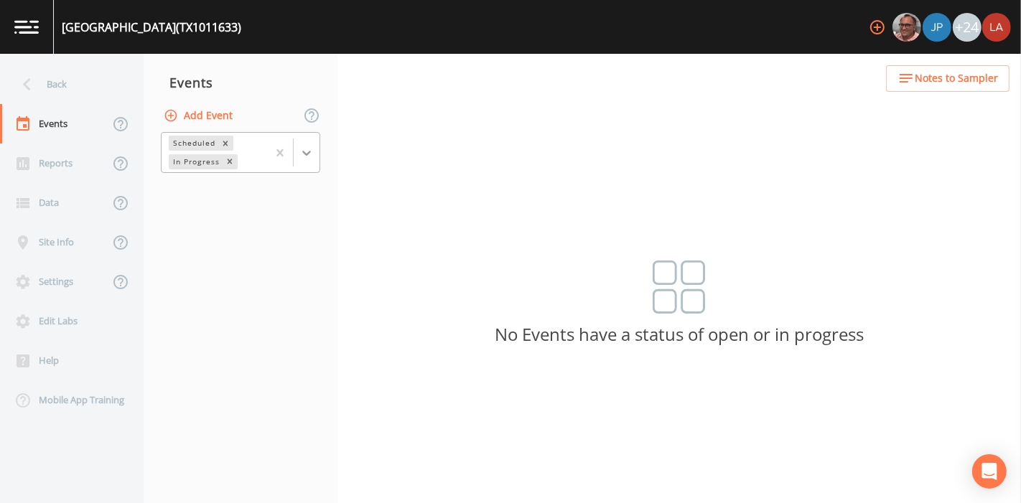
click at [301, 146] on icon at bounding box center [306, 153] width 14 height 14
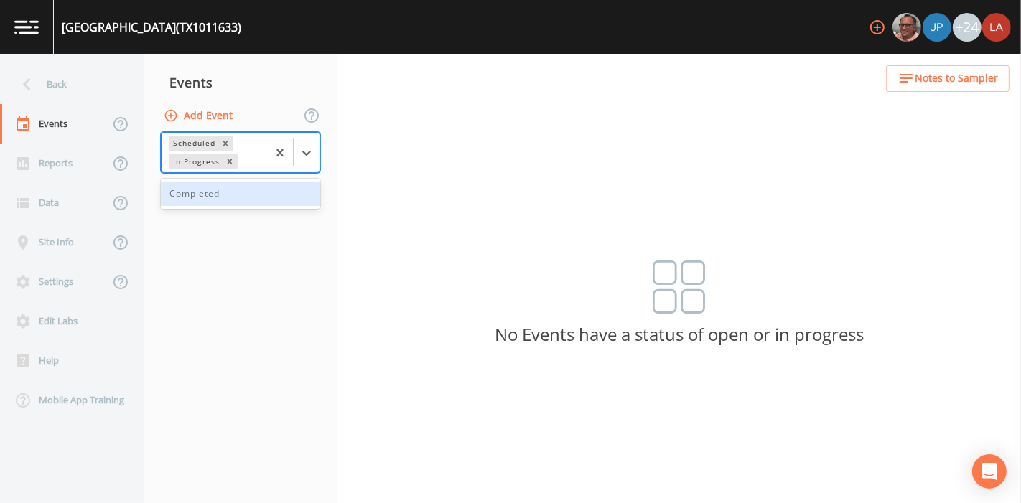
click at [240, 198] on div "Completed" at bounding box center [240, 194] width 159 height 24
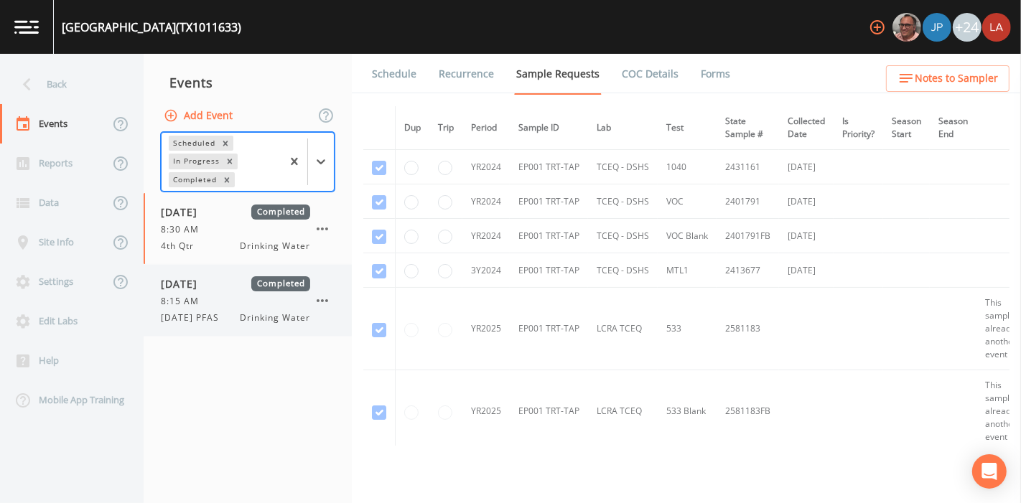
click at [244, 289] on div "[DATE] Completed" at bounding box center [235, 283] width 149 height 15
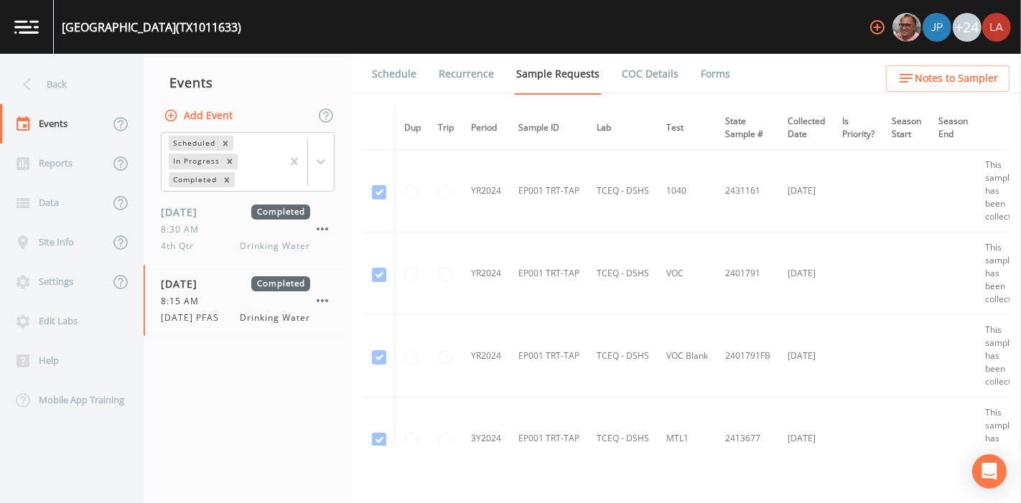
click at [704, 77] on link "Forms" at bounding box center [715, 74] width 34 height 40
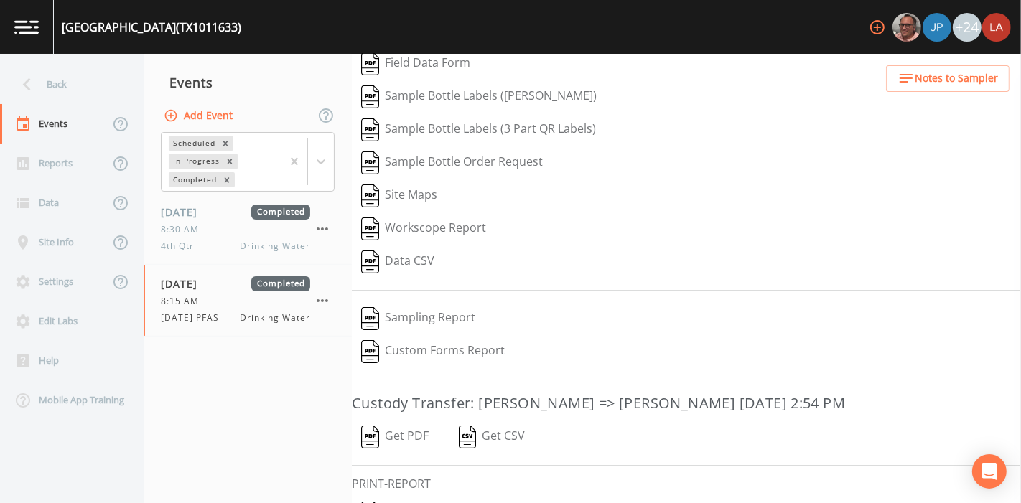
scroll to position [182, 0]
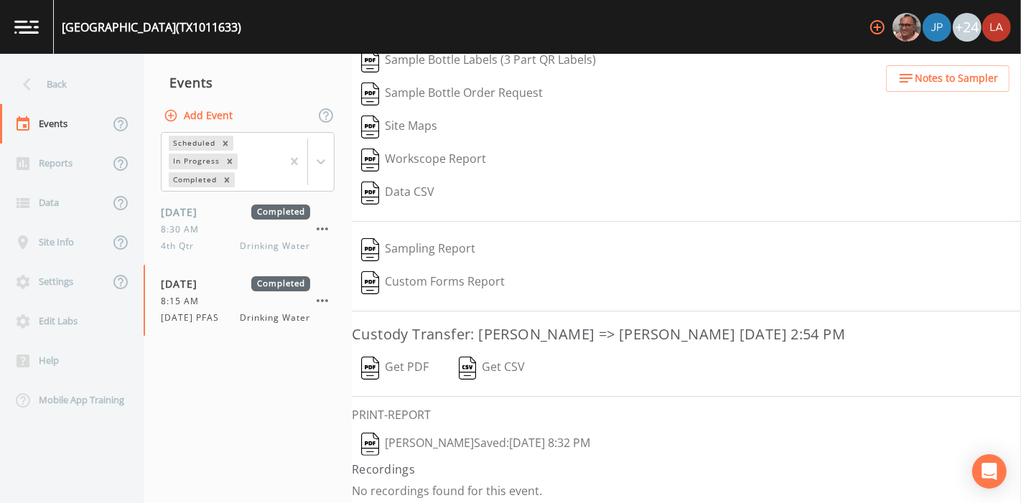
click at [445, 444] on button "[PERSON_NAME]  Saved: [DATE] 8:32 PM" at bounding box center [476, 444] width 248 height 33
click at [27, 76] on icon at bounding box center [26, 84] width 25 height 25
